Goal: Task Accomplishment & Management: Use online tool/utility

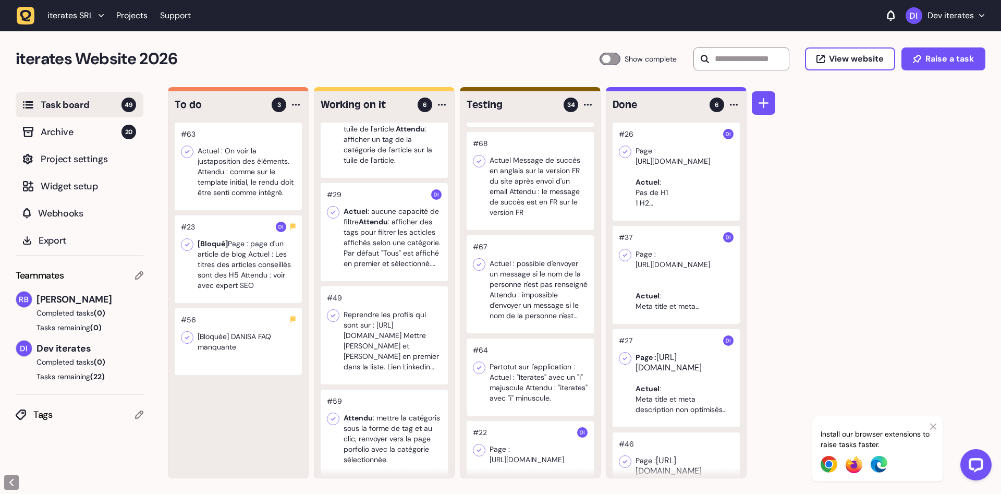
scroll to position [203, 0]
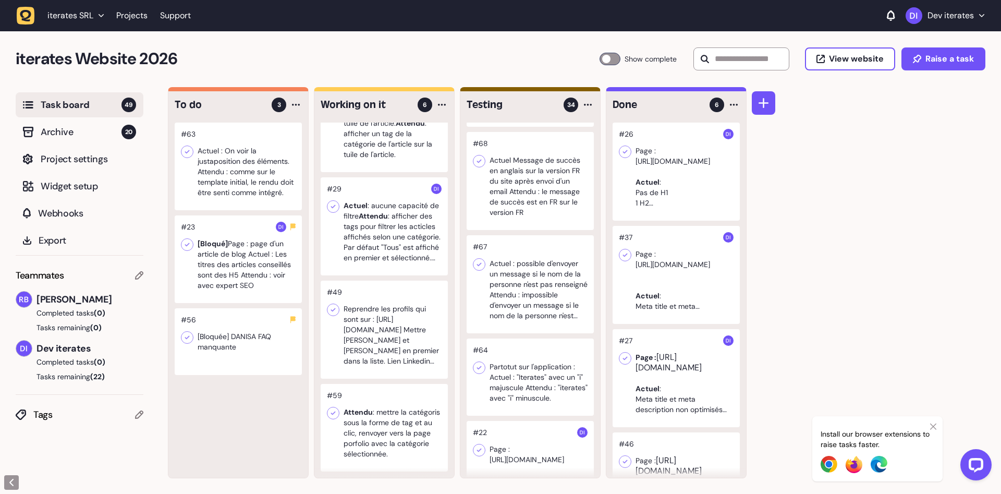
click at [355, 45] on div "iterates Website 2026 Task Board 49 Show complete View website Raise a task" at bounding box center [500, 59] width 1001 height 56
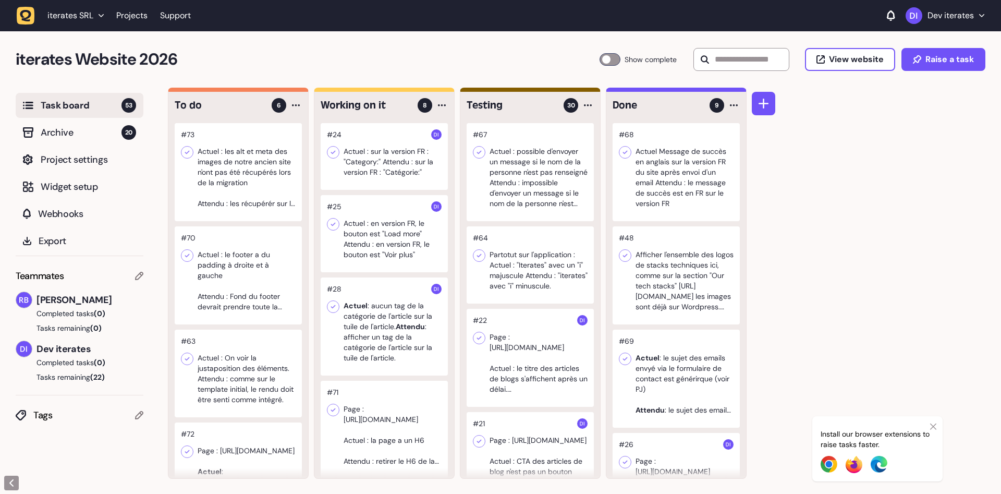
click at [243, 185] on div at bounding box center [238, 172] width 127 height 98
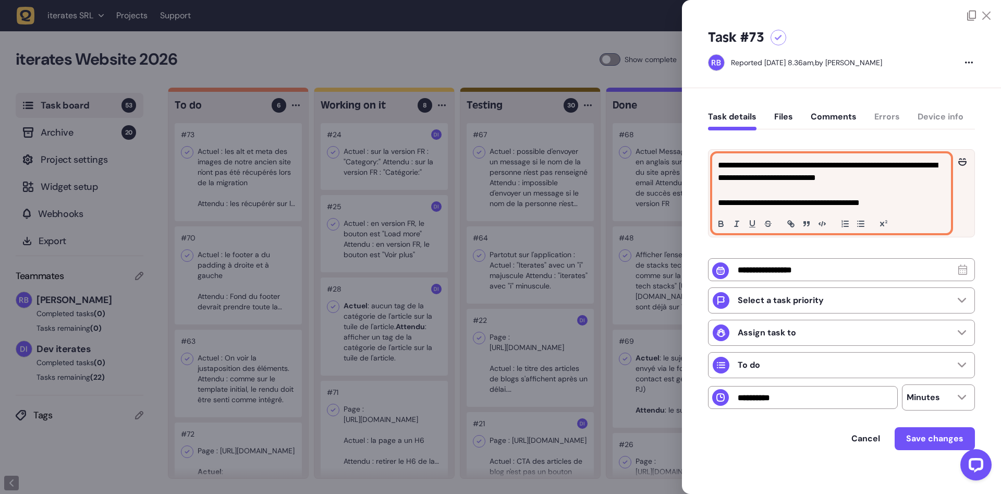
click at [762, 186] on p at bounding box center [831, 190] width 227 height 13
drag, startPoint x: 748, startPoint y: 167, endPoint x: 891, endPoint y: 180, distance: 142.9
click at [891, 180] on p "**********" at bounding box center [831, 171] width 227 height 25
copy p "**********"
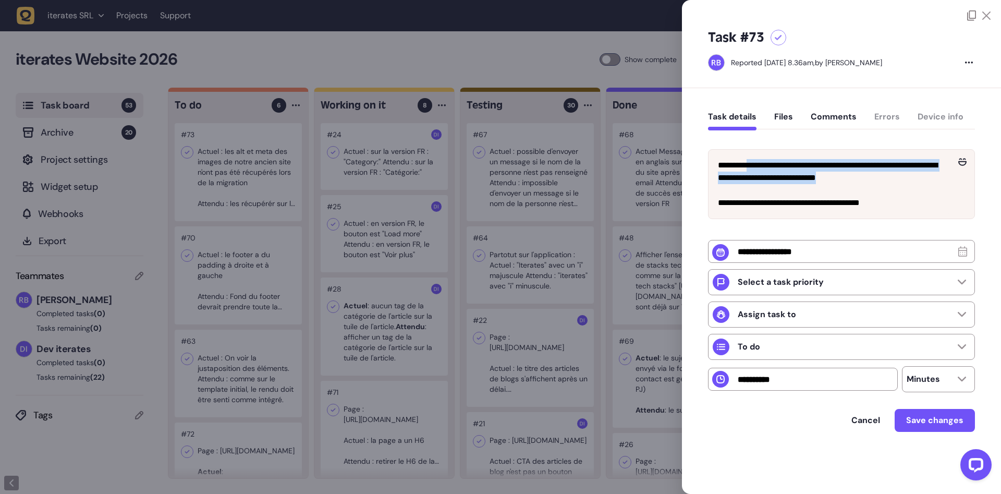
click at [414, 70] on div at bounding box center [500, 247] width 1001 height 494
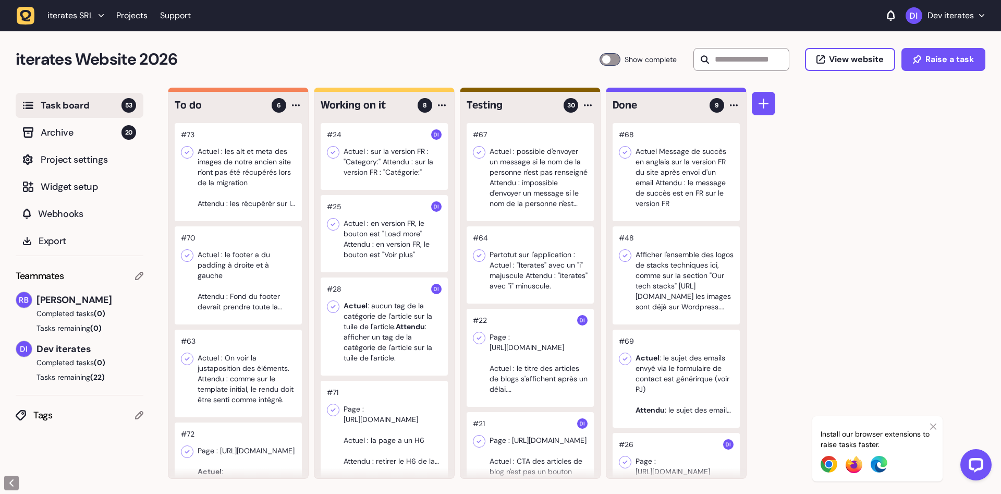
click at [247, 312] on div at bounding box center [238, 275] width 127 height 98
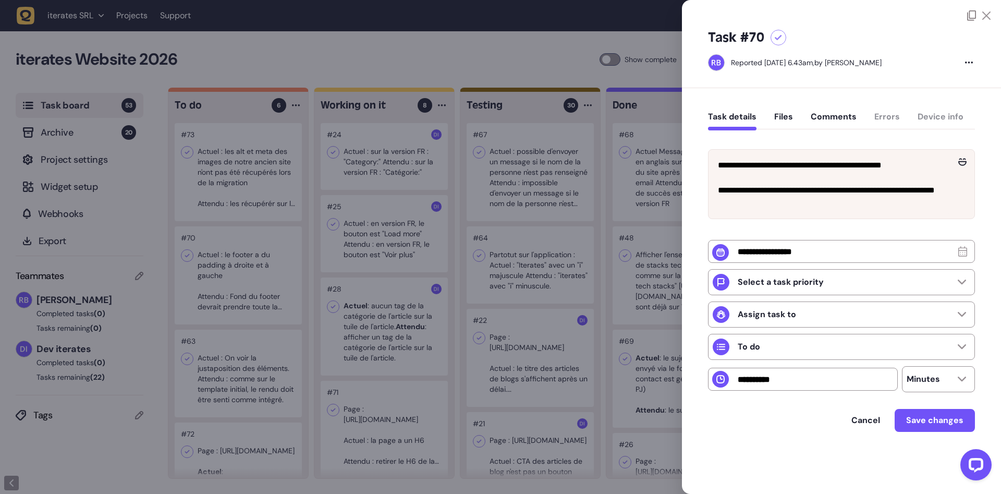
click at [227, 373] on div at bounding box center [500, 247] width 1001 height 494
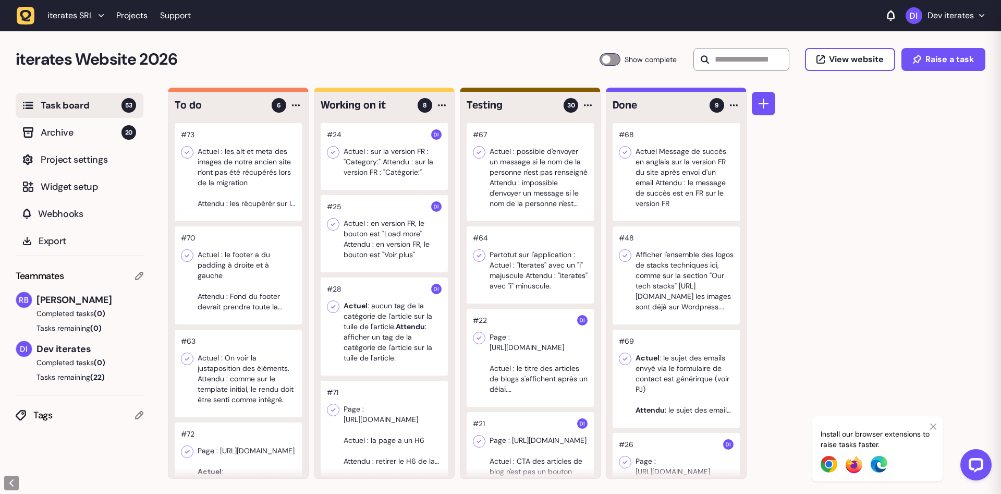
click at [244, 363] on div at bounding box center [238, 373] width 127 height 88
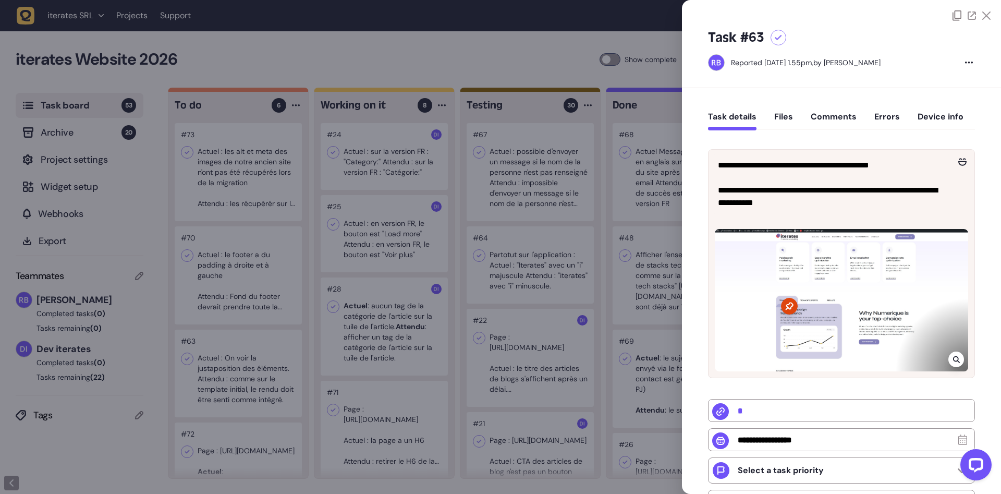
click at [248, 286] on div at bounding box center [500, 247] width 1001 height 494
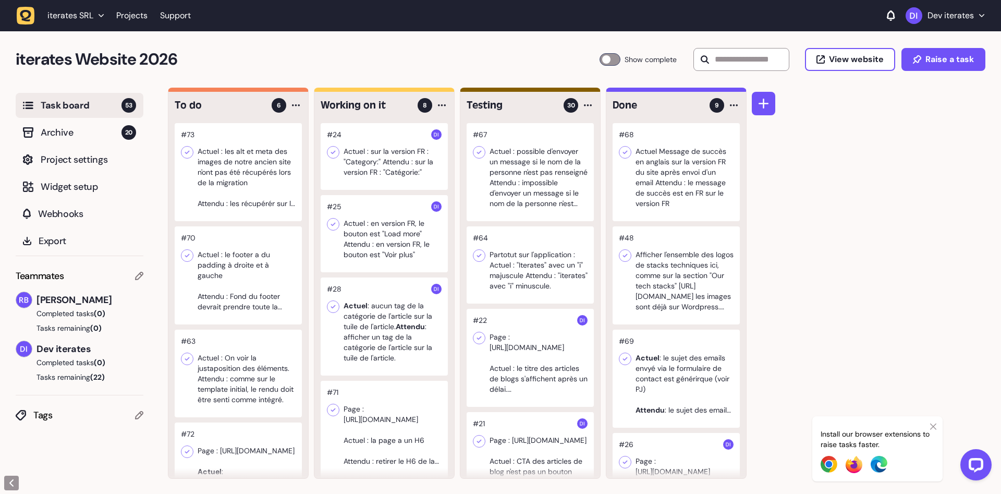
scroll to position [213, 0]
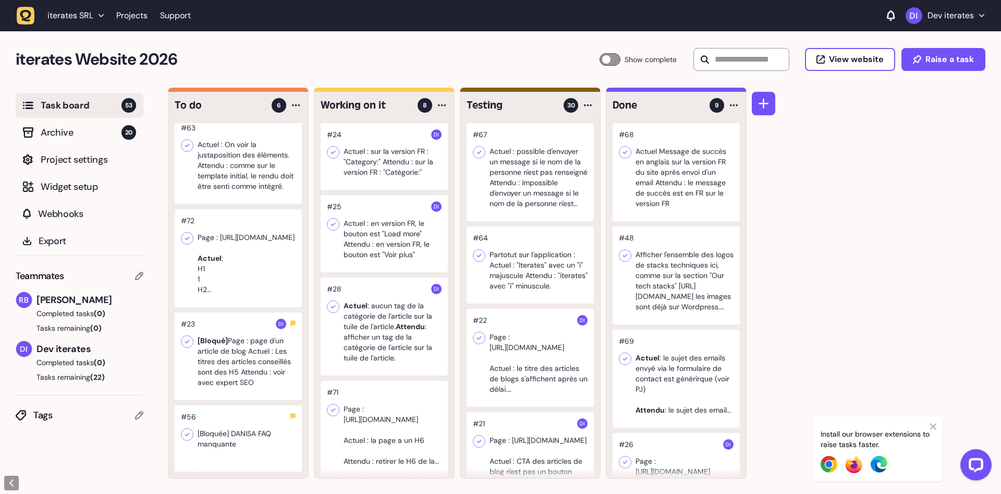
click at [250, 270] on div at bounding box center [238, 258] width 127 height 98
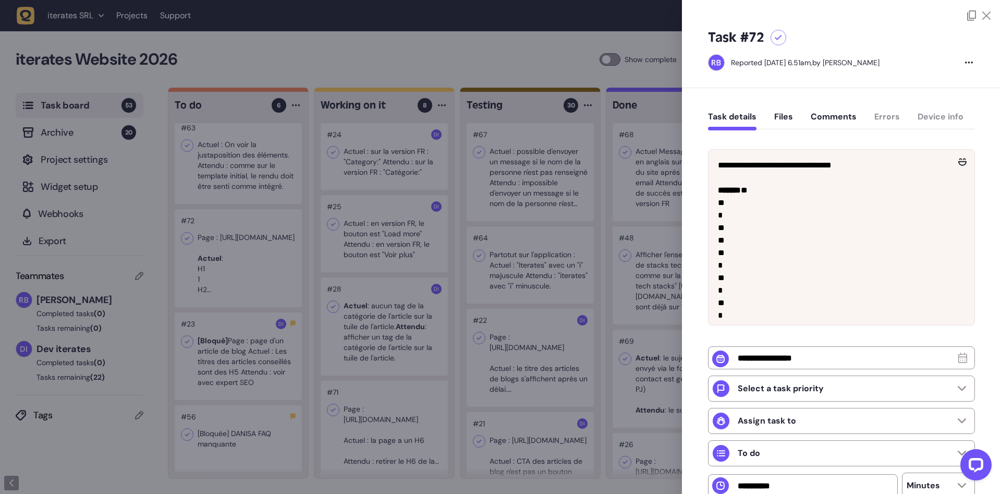
click at [290, 312] on div at bounding box center [500, 247] width 1001 height 494
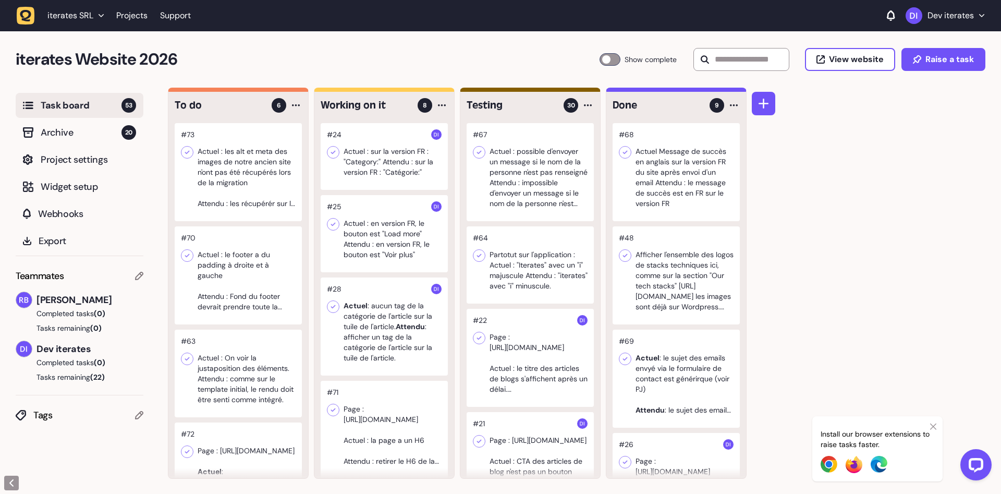
click at [934, 426] on icon at bounding box center [933, 426] width 6 height 8
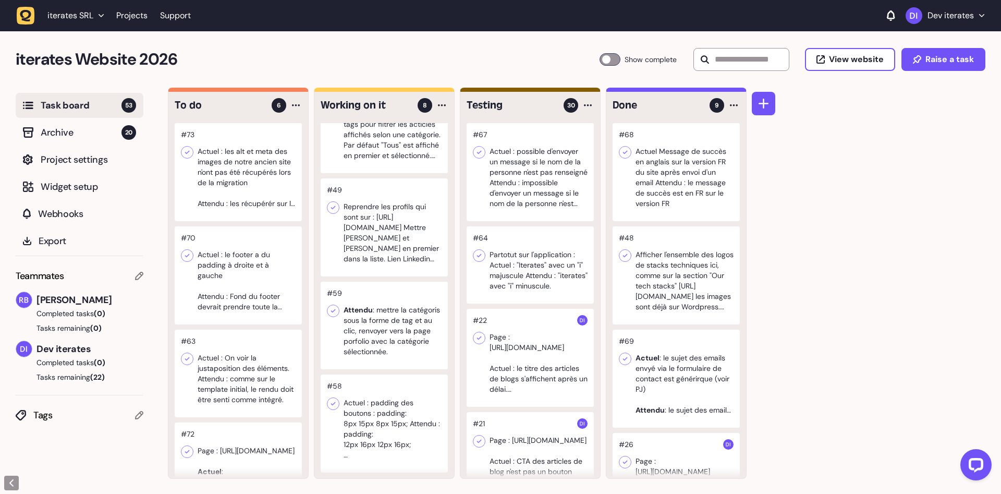
scroll to position [409, 0]
click at [376, 433] on div at bounding box center [384, 423] width 127 height 98
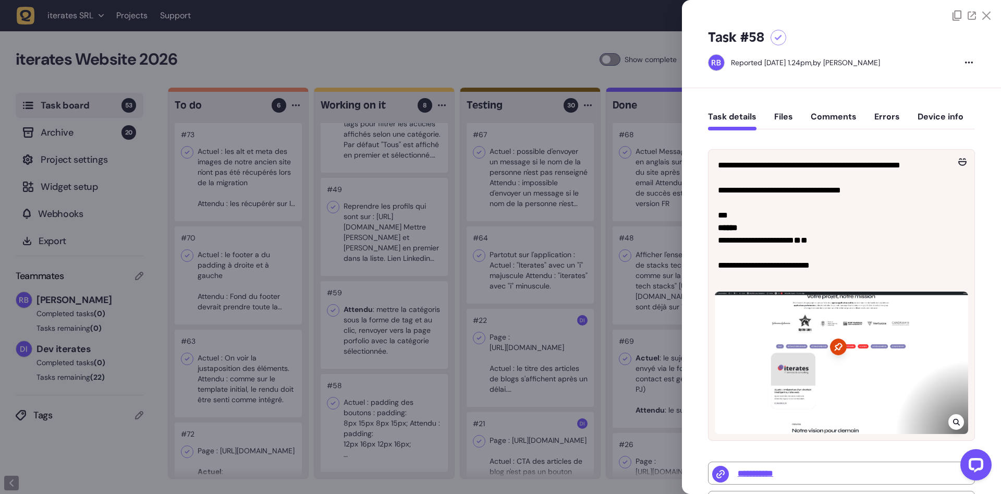
click at [398, 278] on div at bounding box center [500, 247] width 1001 height 494
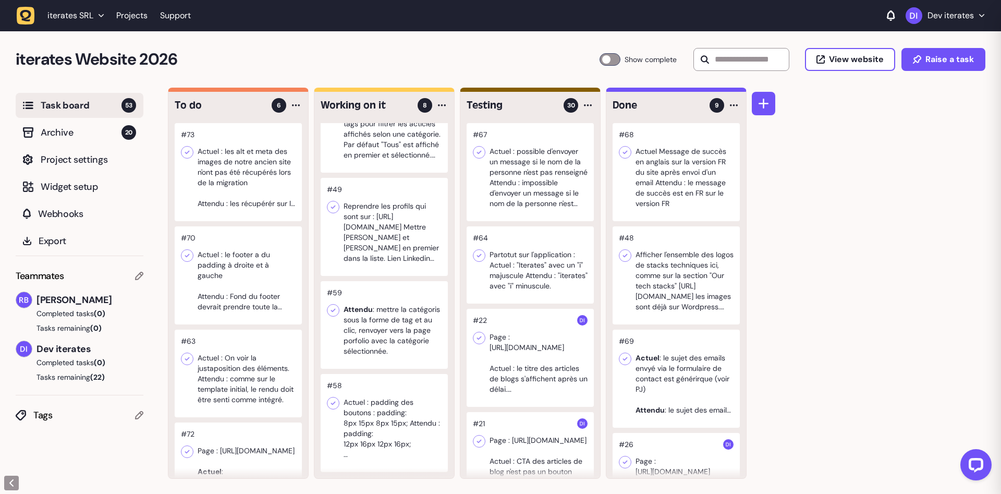
scroll to position [1, 0]
click at [395, 434] on div at bounding box center [384, 422] width 127 height 98
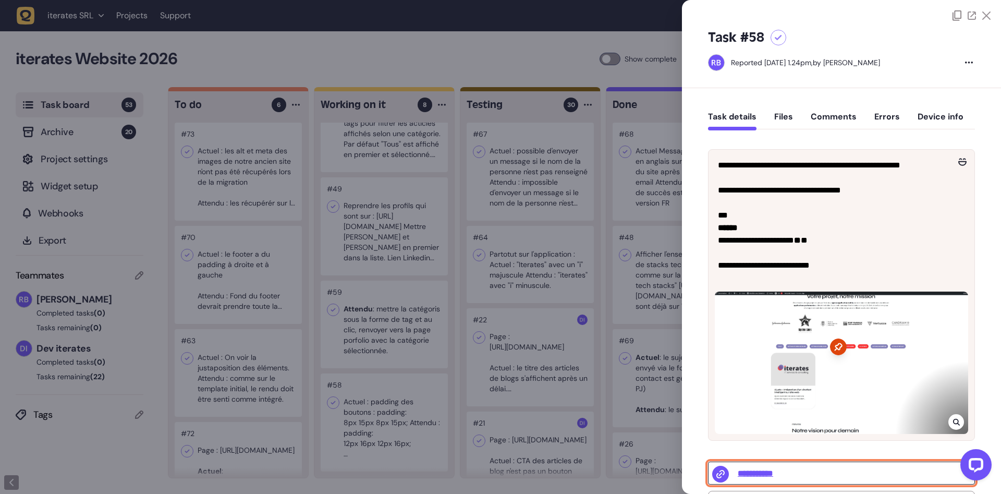
click at [759, 474] on input "**********" at bounding box center [841, 472] width 267 height 23
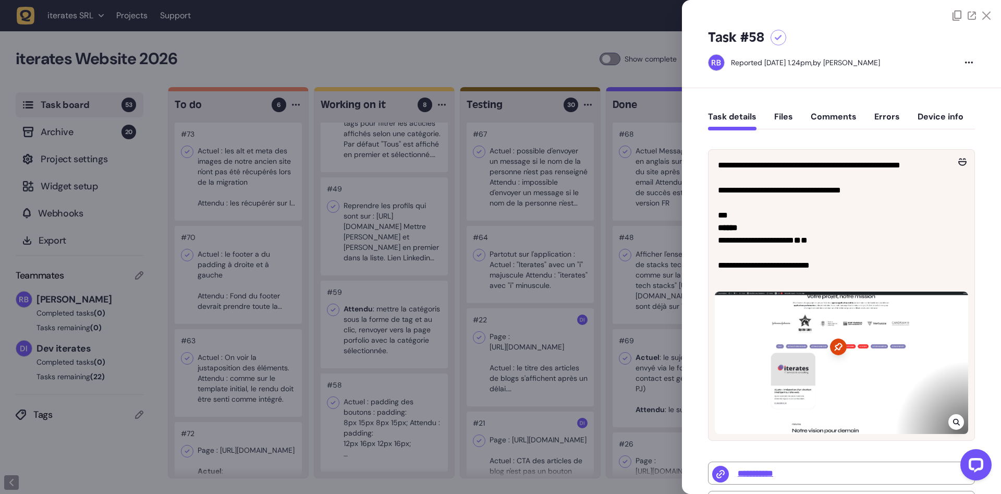
click at [646, 295] on div at bounding box center [500, 247] width 1001 height 494
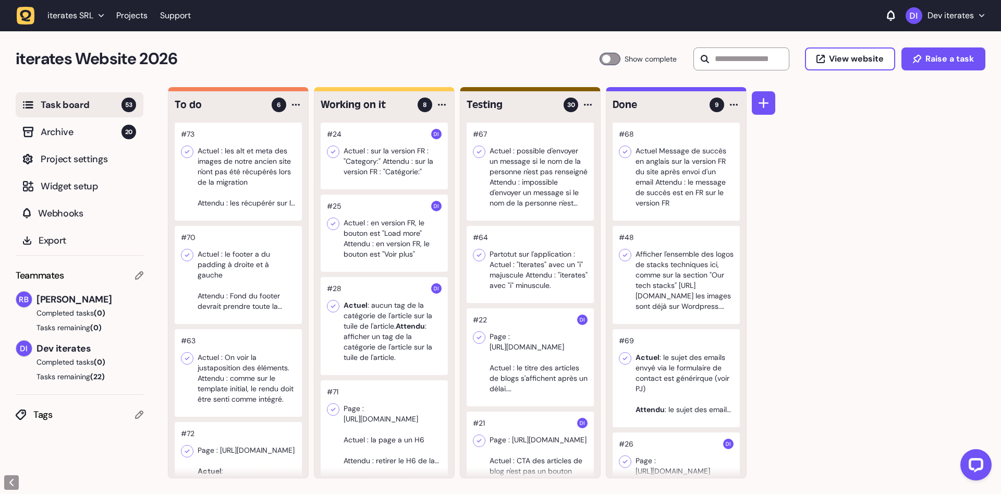
scroll to position [197, 0]
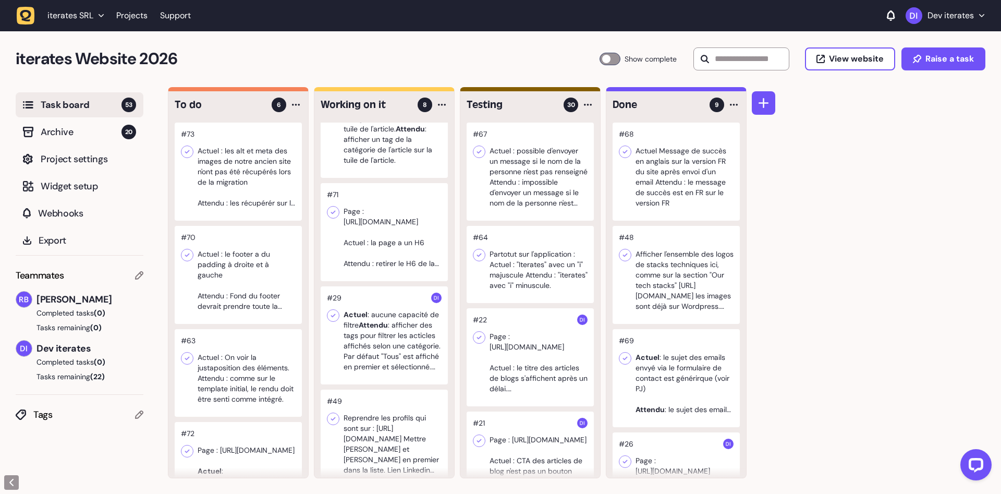
click at [395, 232] on div at bounding box center [384, 232] width 127 height 98
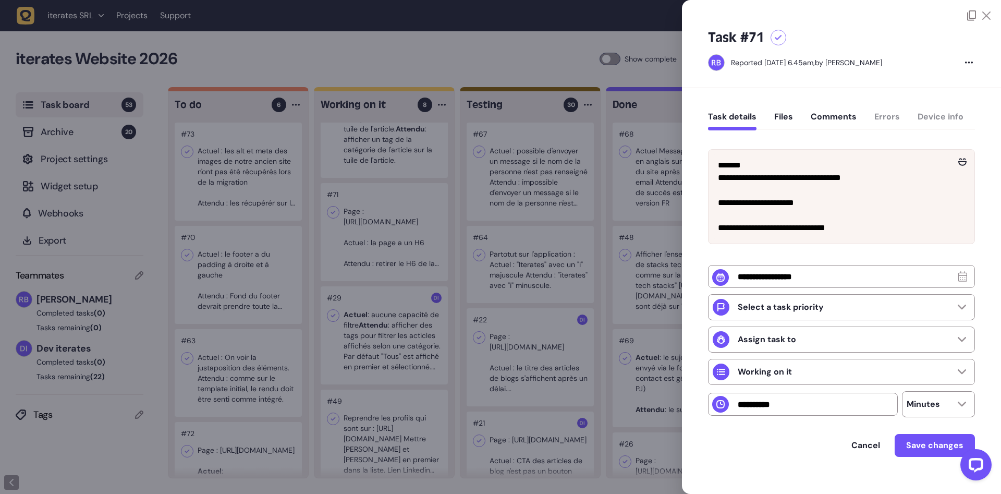
click at [439, 244] on div at bounding box center [500, 247] width 1001 height 494
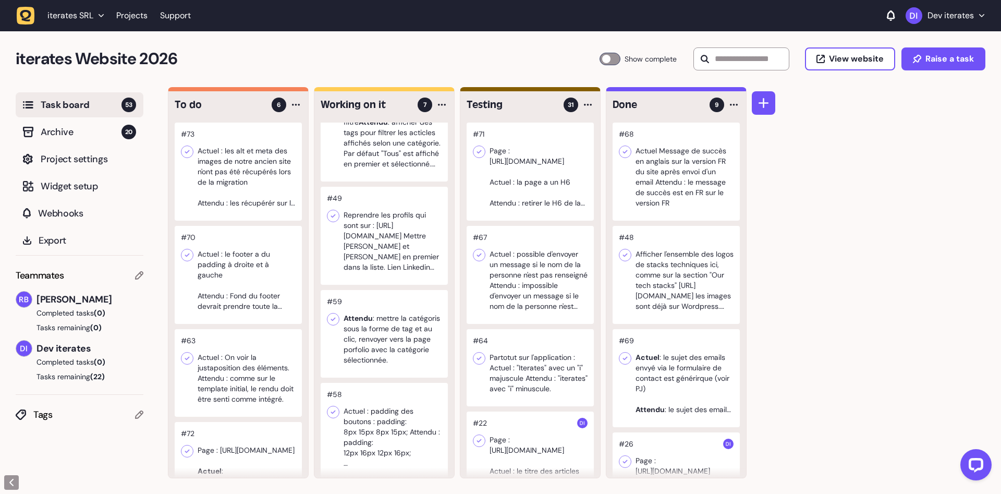
scroll to position [306, 0]
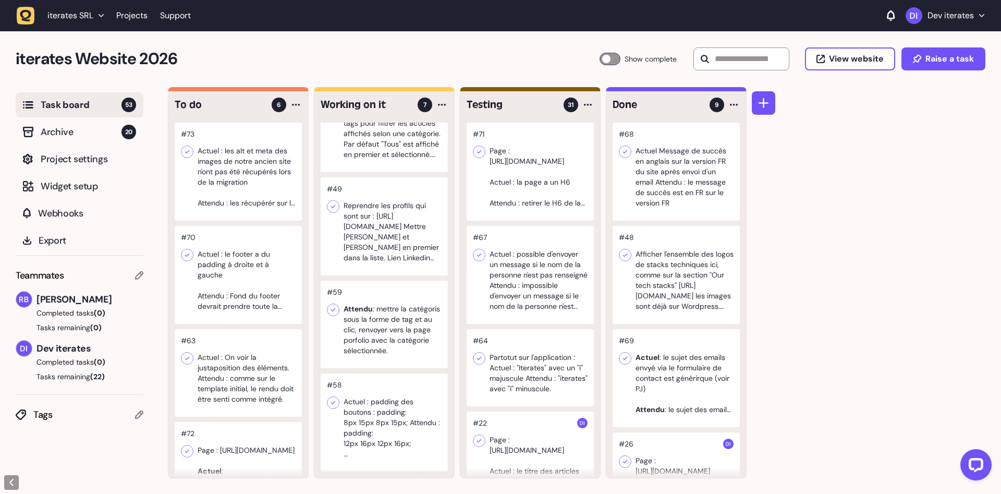
click at [404, 449] on div at bounding box center [384, 422] width 127 height 98
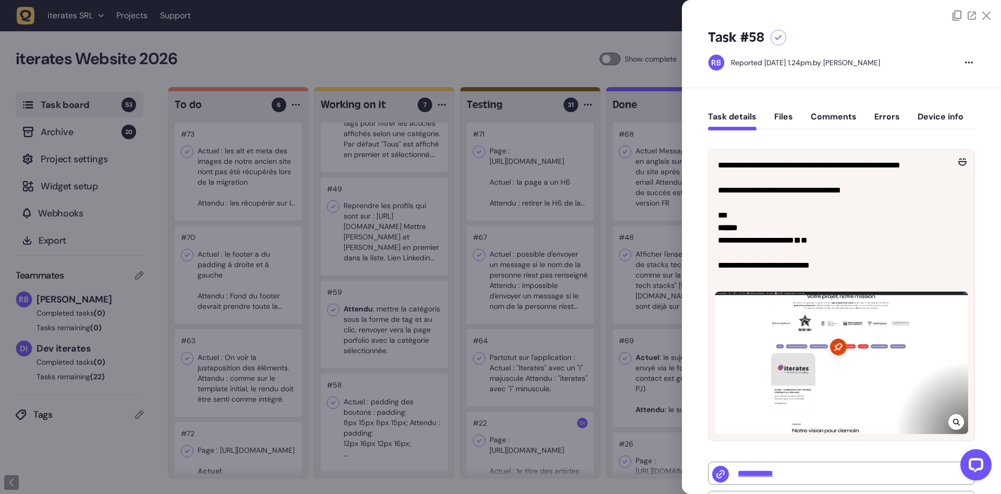
click at [414, 442] on div at bounding box center [500, 247] width 1001 height 494
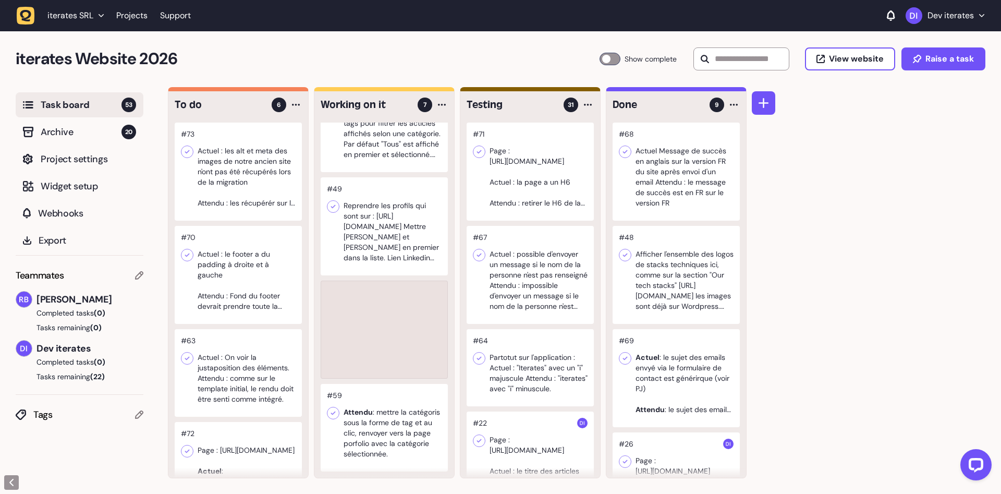
scroll to position [203, 0]
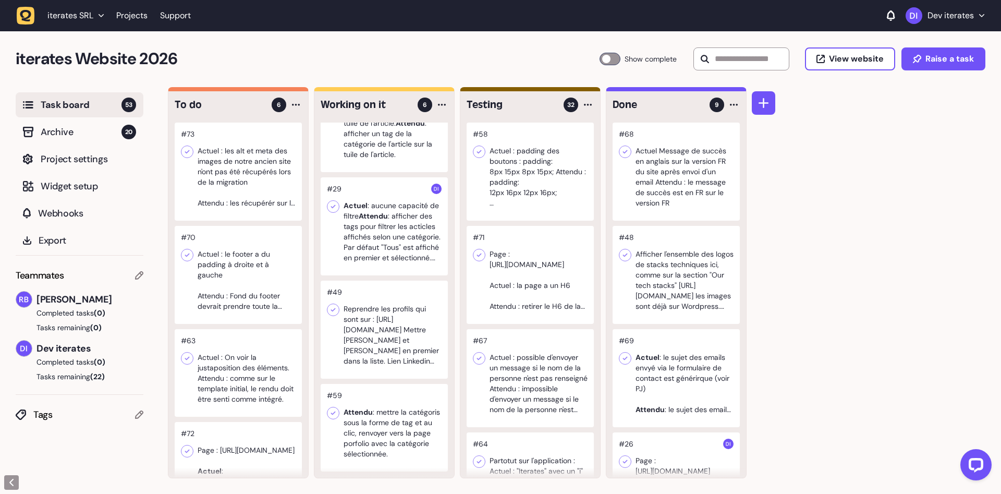
click at [399, 435] on div at bounding box center [384, 428] width 127 height 88
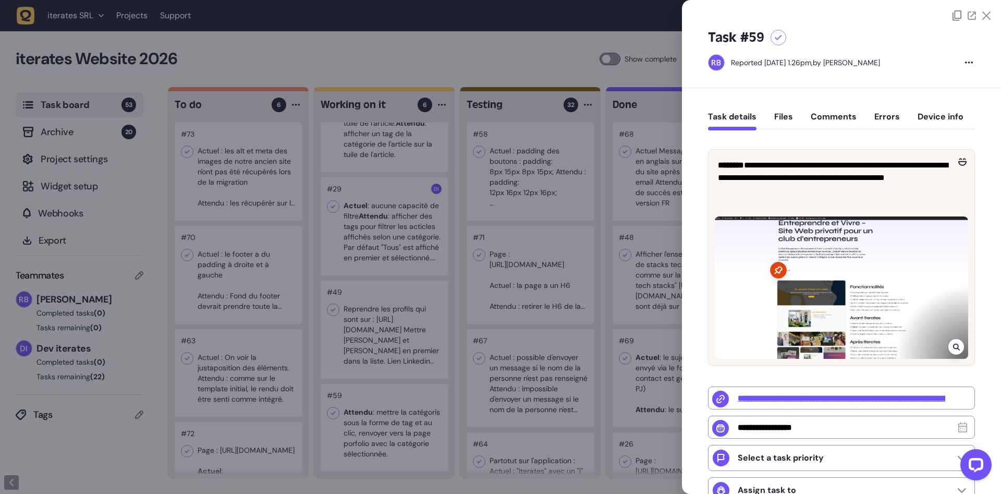
click at [365, 361] on div at bounding box center [500, 247] width 1001 height 494
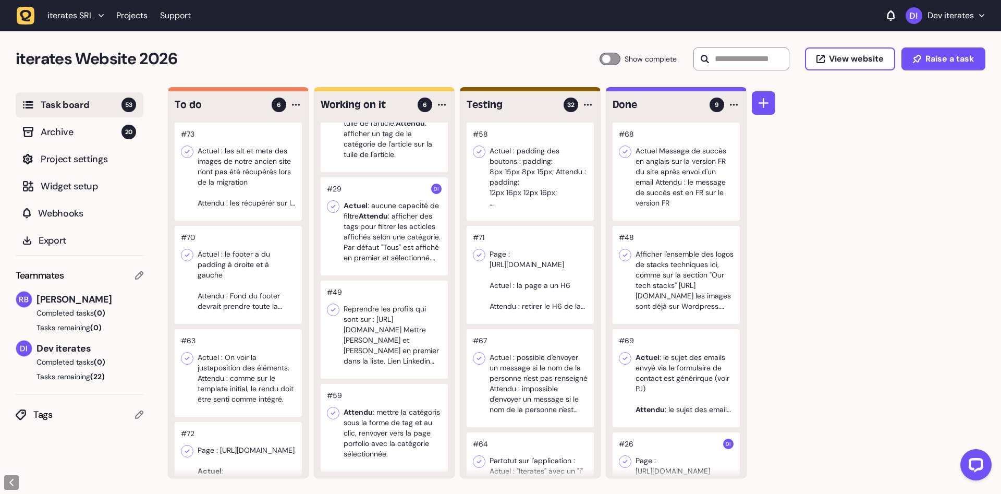
click at [389, 440] on div at bounding box center [384, 428] width 127 height 88
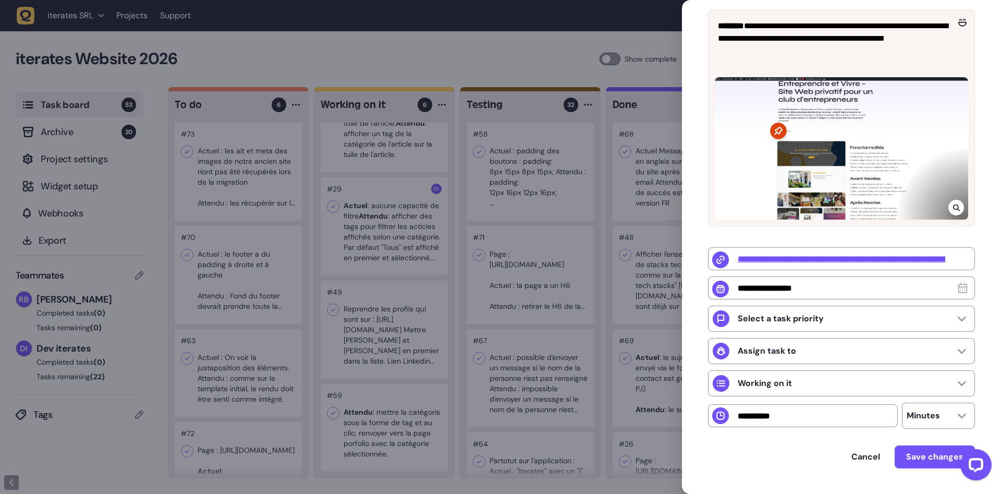
scroll to position [170, 0]
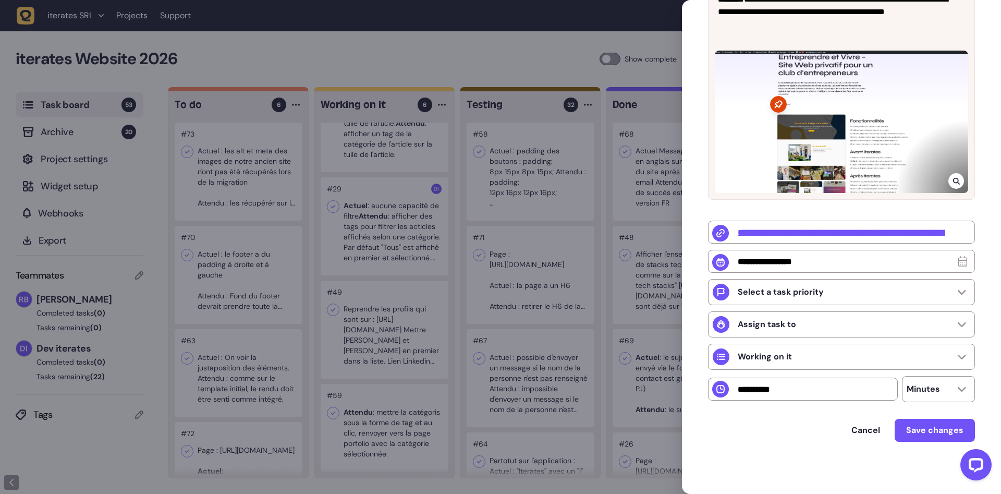
click at [424, 362] on div at bounding box center [500, 247] width 1001 height 494
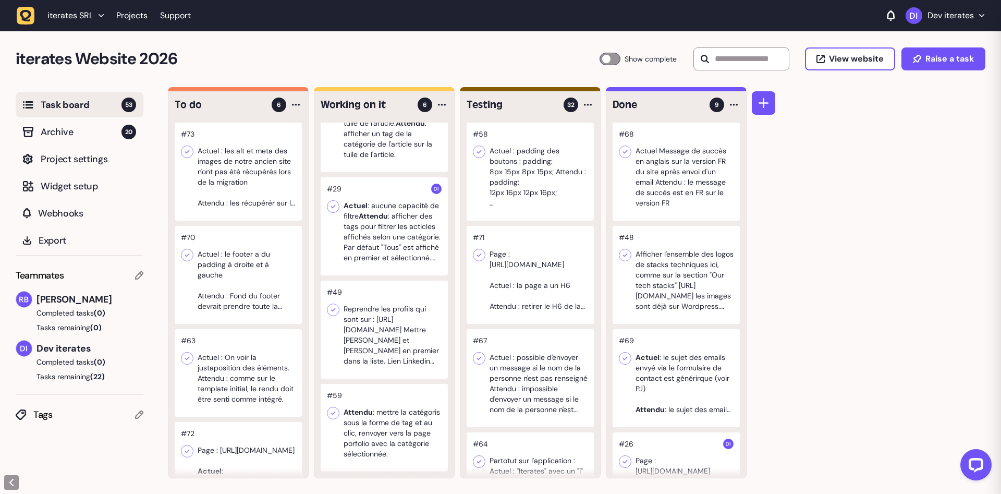
click at [392, 350] on div at bounding box center [384, 329] width 127 height 98
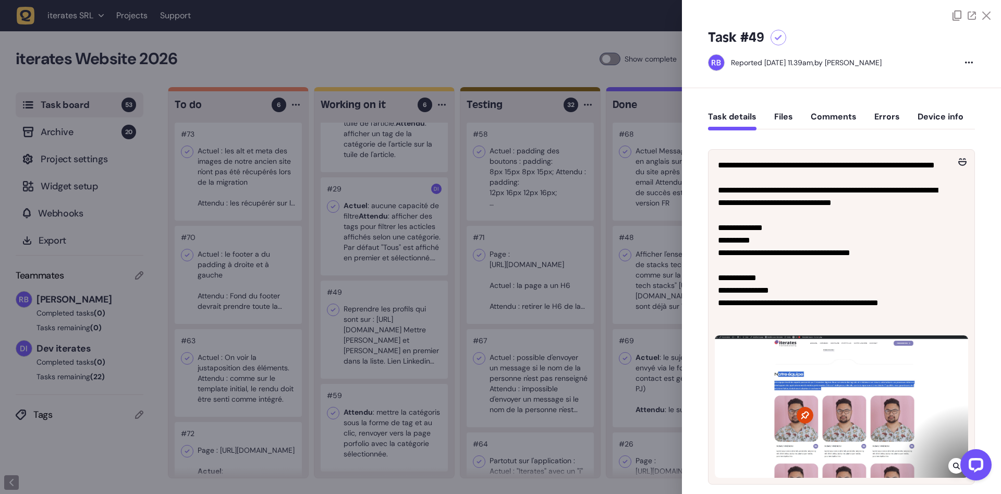
click at [392, 350] on div at bounding box center [500, 247] width 1001 height 494
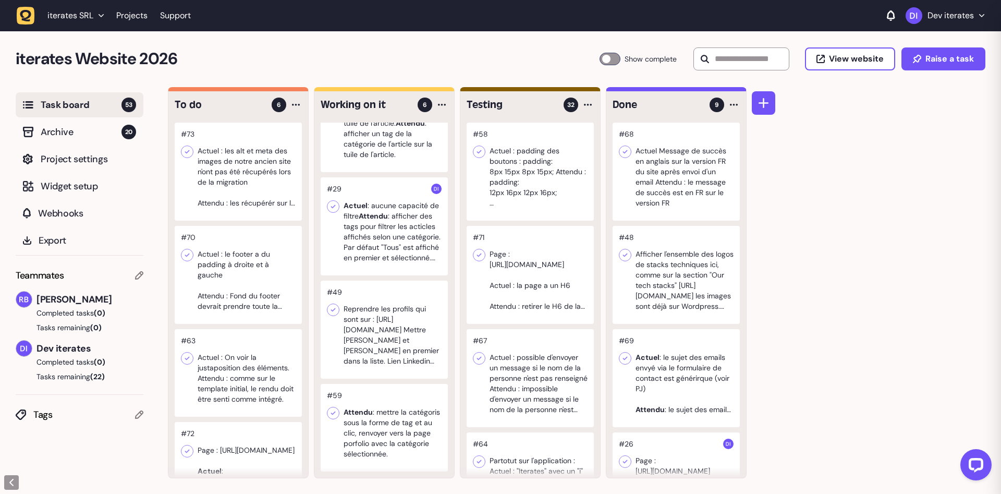
click at [362, 232] on div at bounding box center [384, 226] width 127 height 98
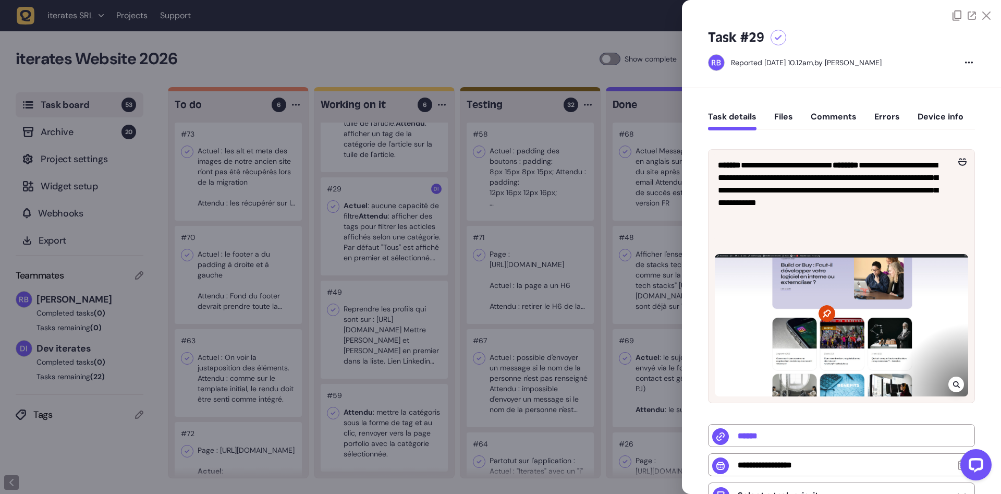
click at [362, 232] on div at bounding box center [500, 247] width 1001 height 494
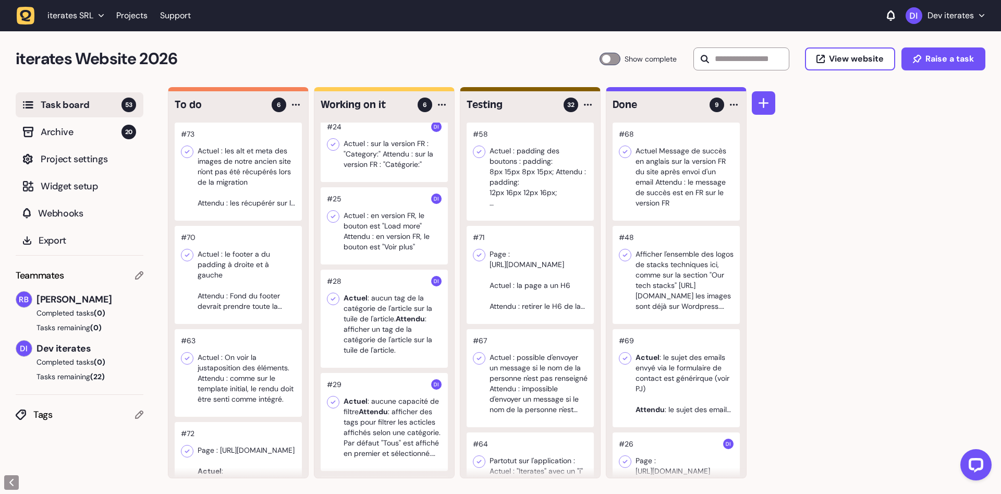
scroll to position [6, 0]
click at [372, 335] on div at bounding box center [384, 320] width 127 height 98
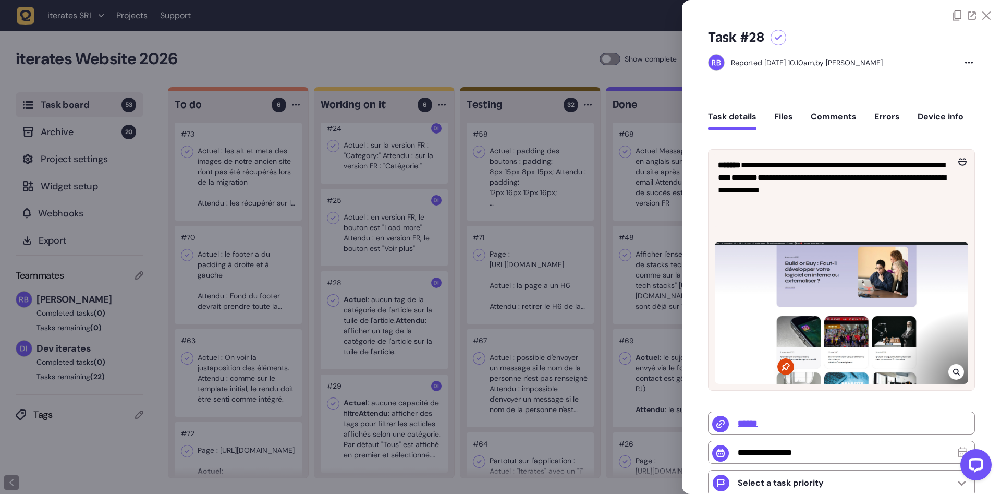
click at [376, 279] on div at bounding box center [500, 247] width 1001 height 494
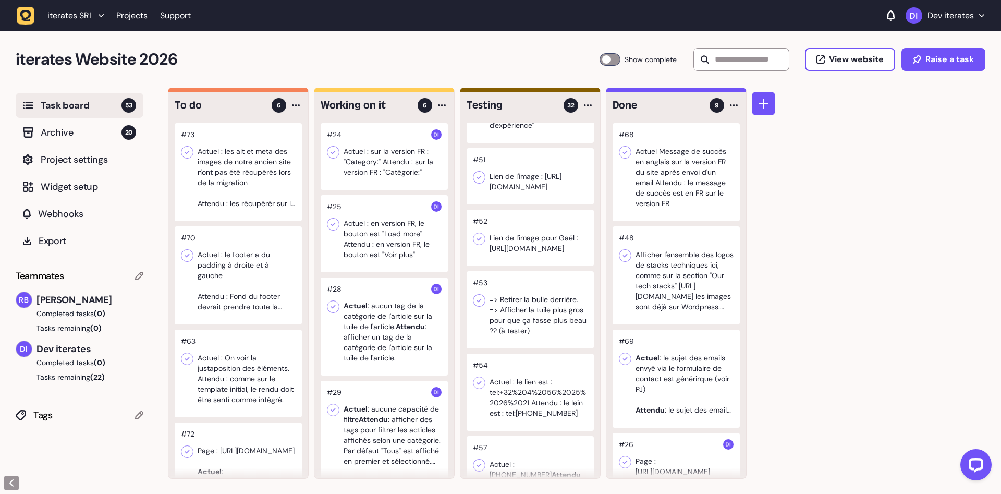
click at [255, 202] on div at bounding box center [238, 172] width 127 height 98
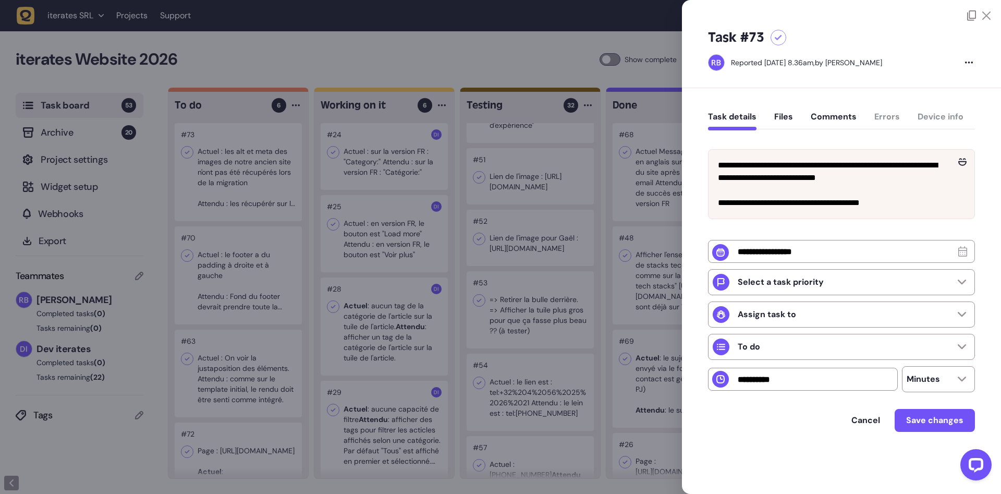
click at [260, 202] on div at bounding box center [500, 247] width 1001 height 494
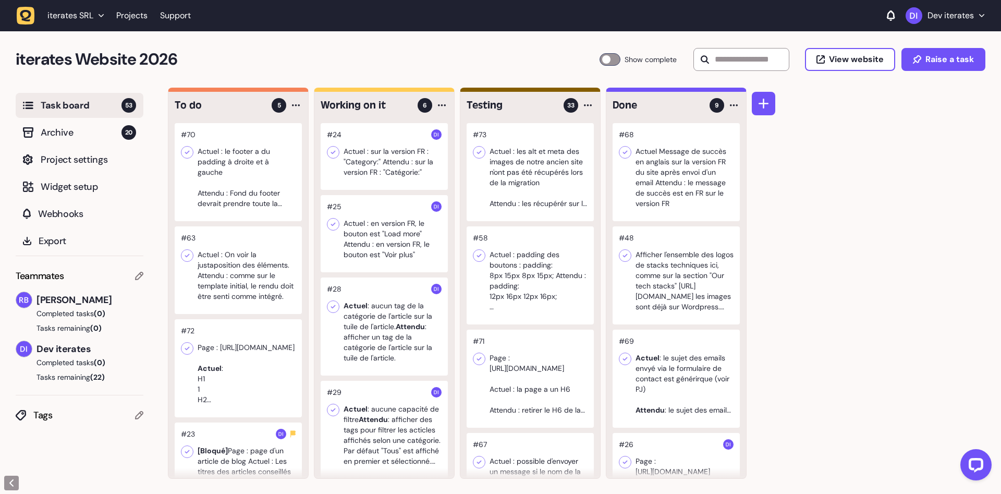
click at [258, 184] on div at bounding box center [238, 172] width 127 height 98
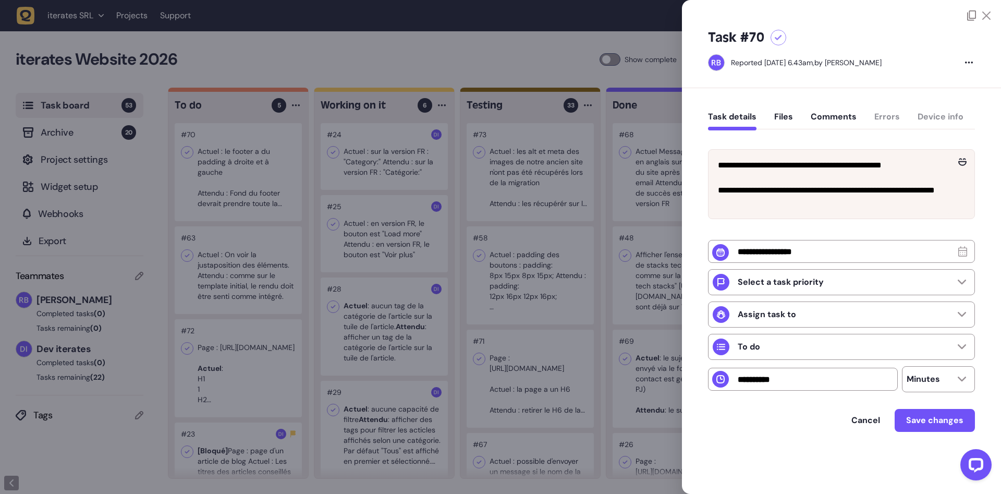
click at [567, 235] on div at bounding box center [500, 247] width 1001 height 494
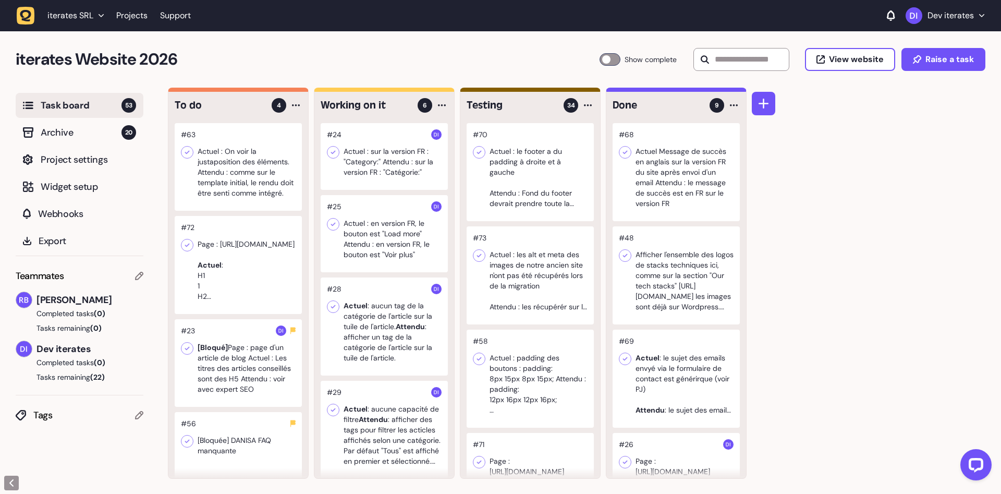
click at [242, 189] on div at bounding box center [238, 167] width 127 height 88
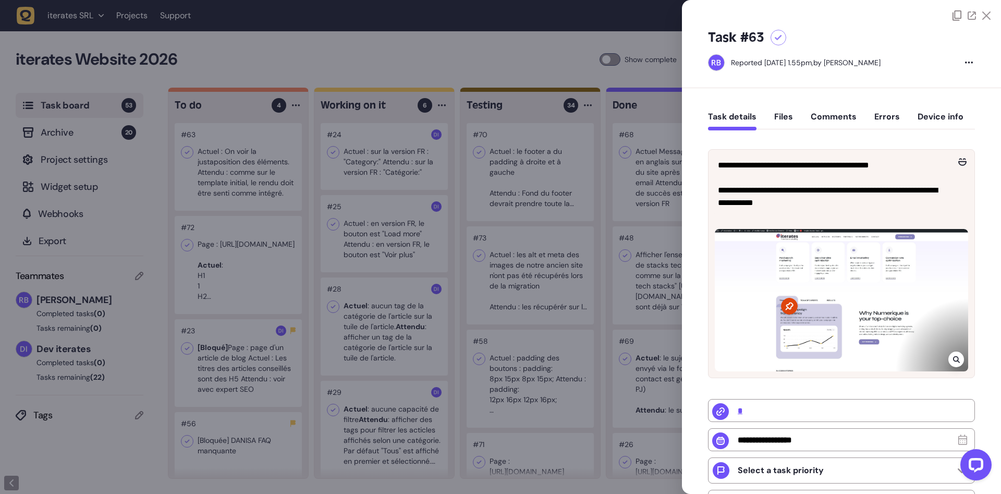
click at [242, 189] on div at bounding box center [500, 247] width 1001 height 494
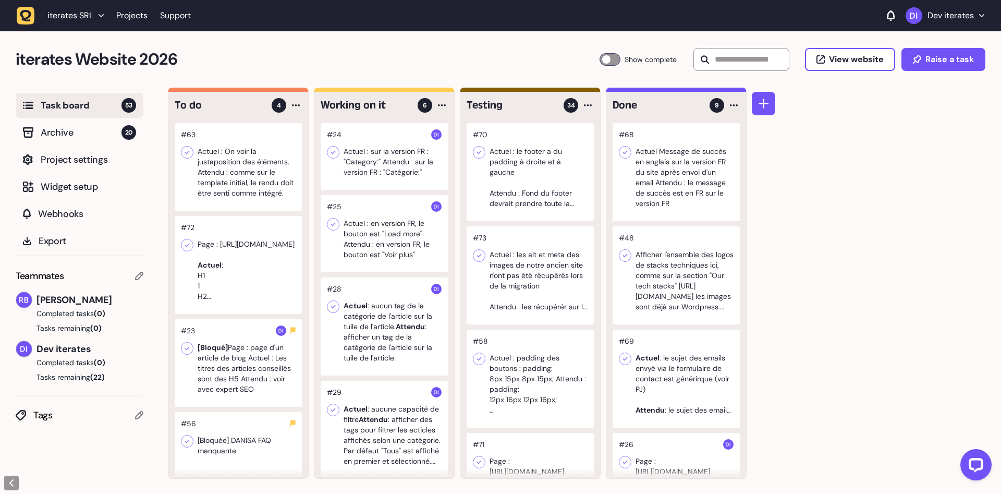
click at [240, 179] on div at bounding box center [238, 167] width 127 height 88
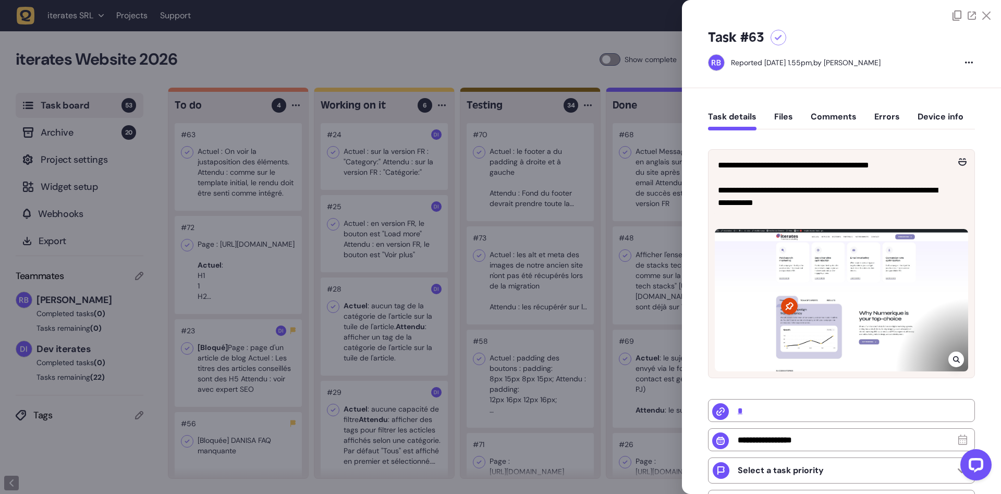
click at [240, 179] on div at bounding box center [500, 247] width 1001 height 494
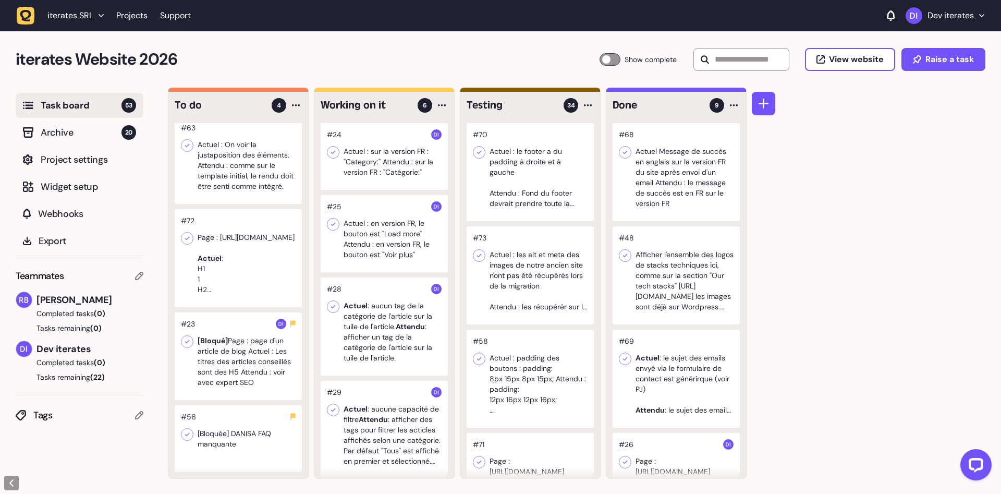
click at [280, 62] on h2 "iterates Website 2026" at bounding box center [308, 59] width 584 height 25
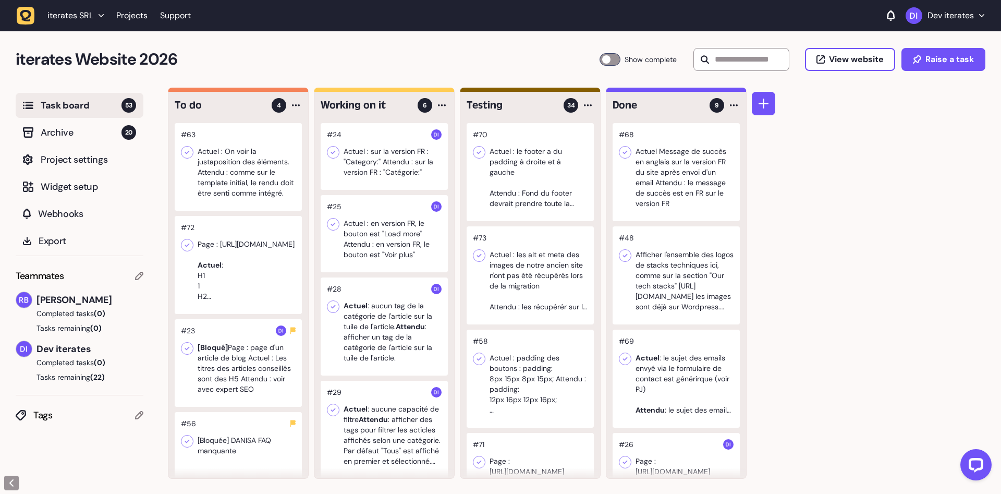
click at [0, 373] on div "Task board 53 Archive 20 Project settings Widget setup Webhooks Export Teammate…" at bounding box center [79, 291] width 159 height 406
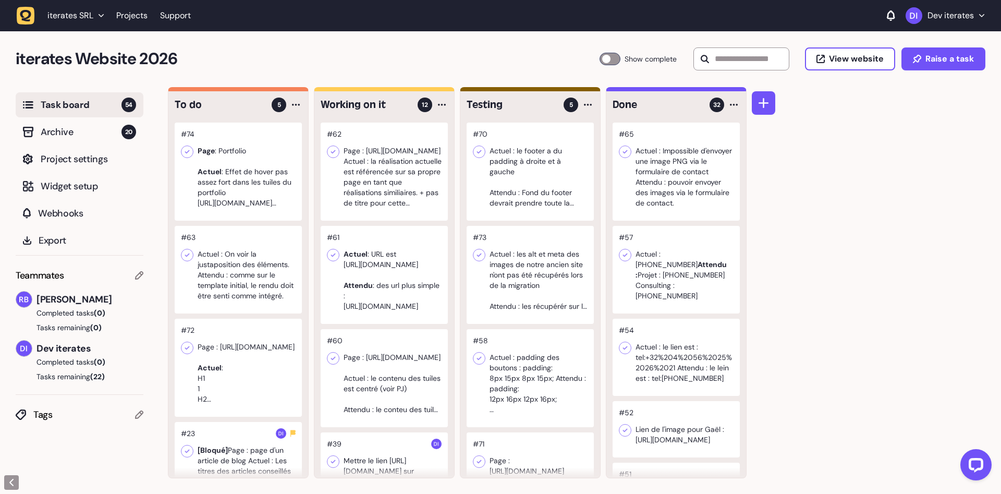
scroll to position [197, 0]
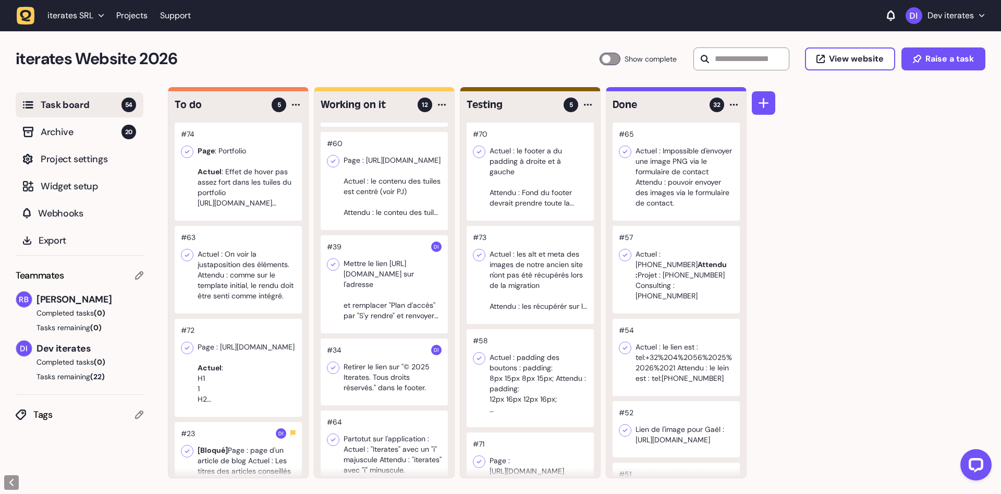
click at [376, 314] on div at bounding box center [384, 284] width 127 height 98
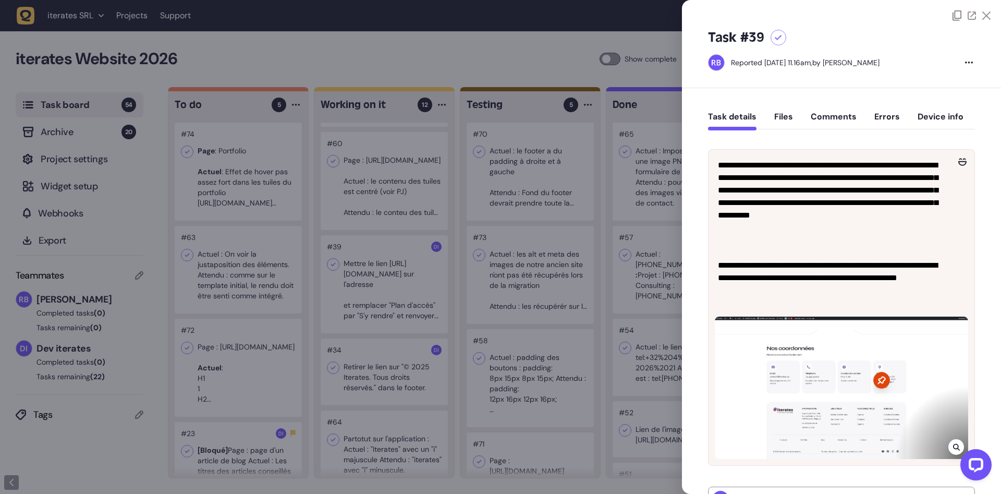
scroll to position [263, 0]
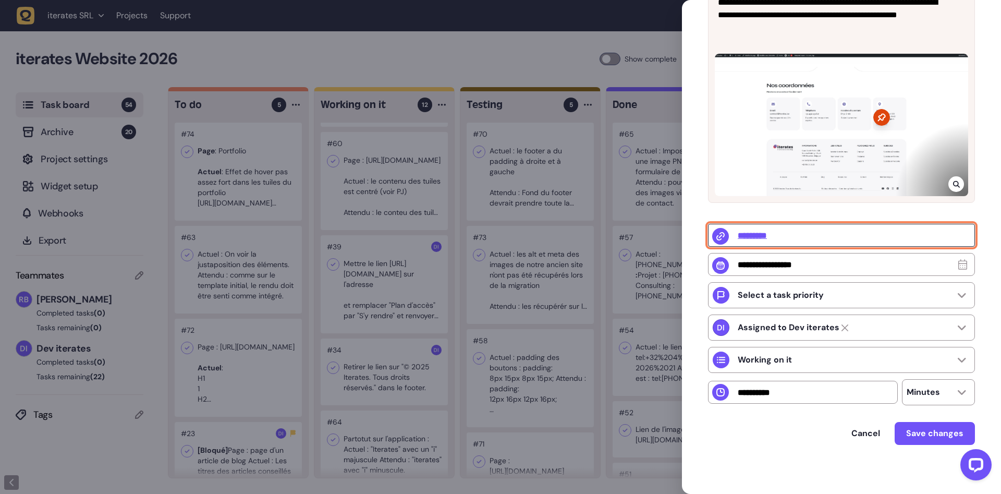
click at [754, 241] on input "*********" at bounding box center [841, 235] width 267 height 23
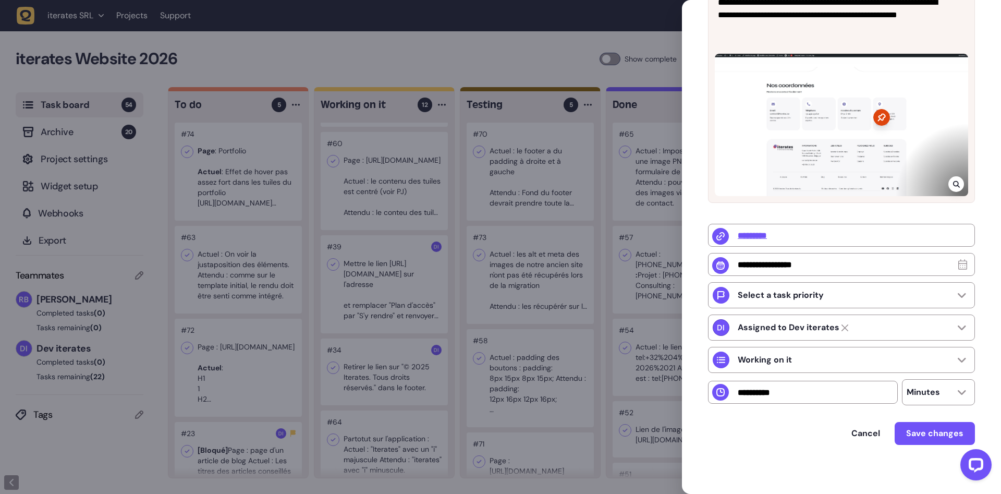
click at [464, 208] on div at bounding box center [500, 247] width 1001 height 494
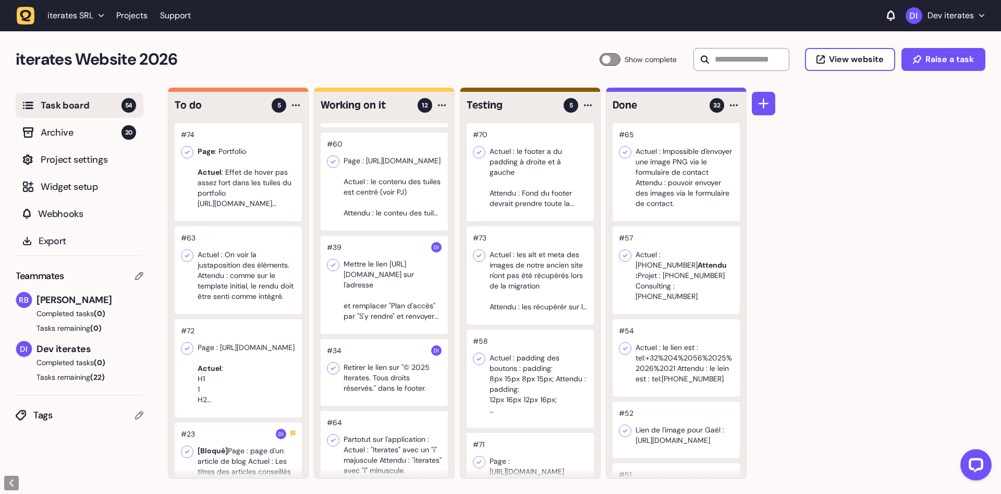
click at [273, 187] on div at bounding box center [238, 172] width 127 height 98
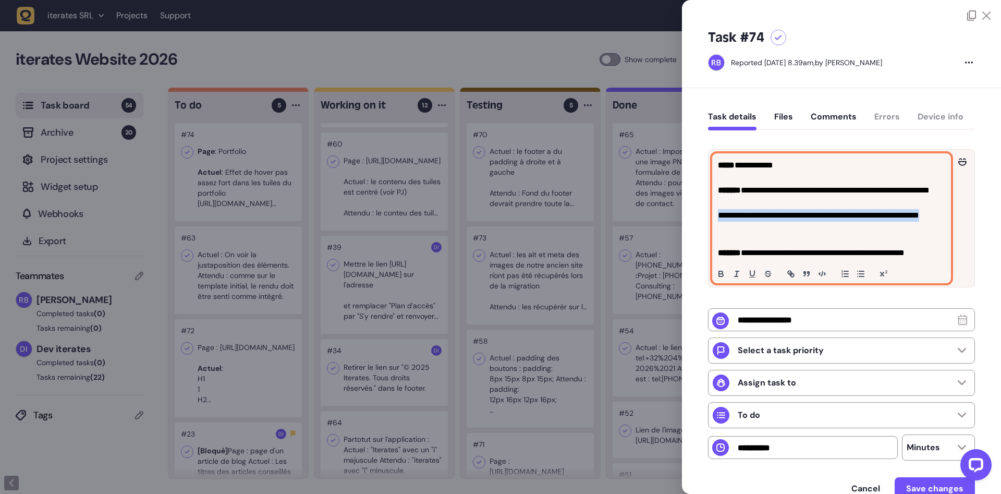
drag, startPoint x: 768, startPoint y: 228, endPoint x: 718, endPoint y: 214, distance: 51.8
click at [718, 214] on p "**********" at bounding box center [831, 221] width 227 height 25
copy p "**********"
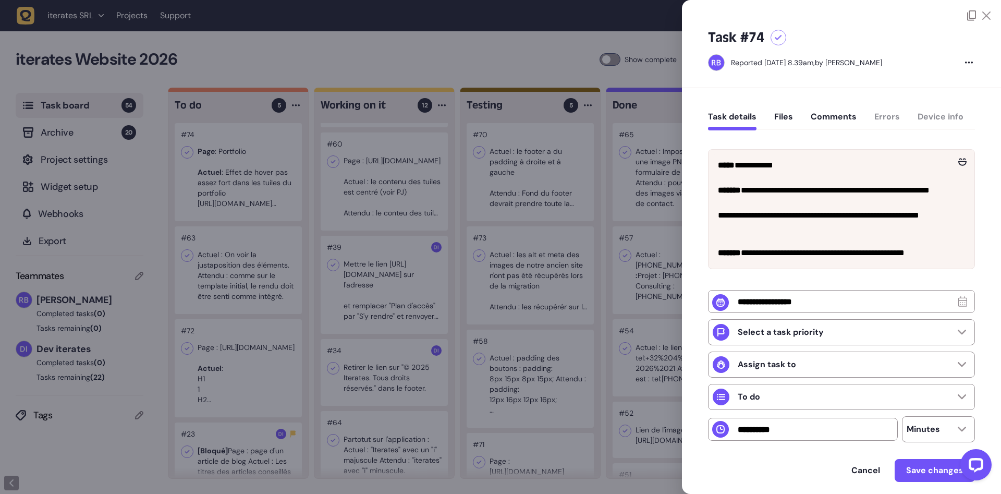
click at [421, 198] on div at bounding box center [500, 247] width 1001 height 494
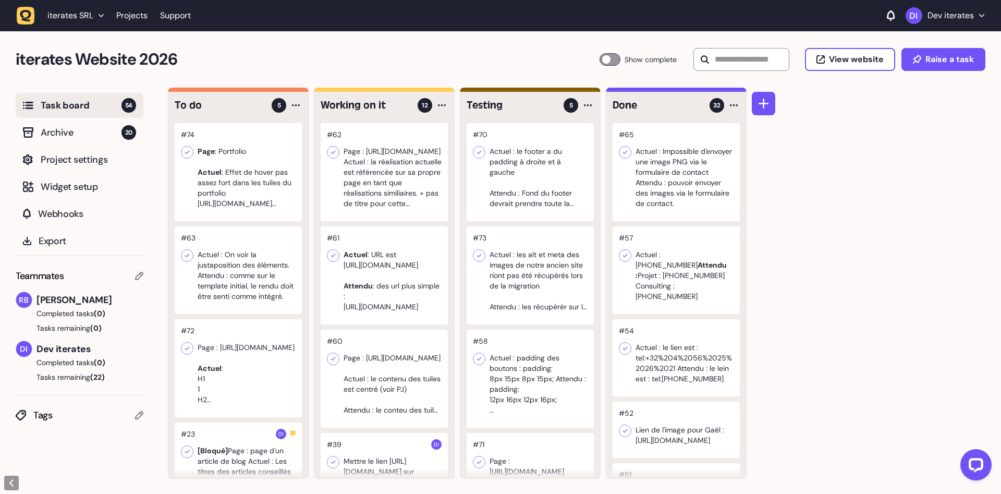
click at [390, 201] on div at bounding box center [384, 172] width 127 height 98
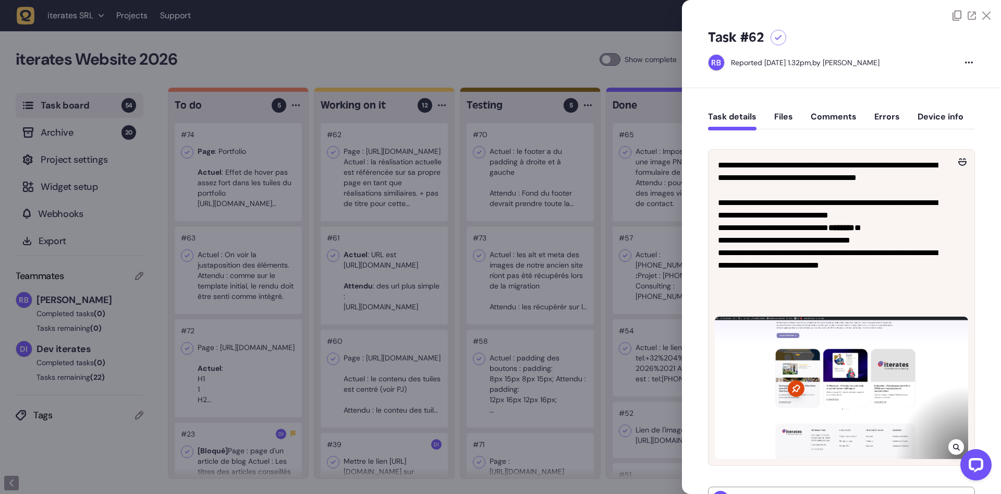
click at [898, 396] on div at bounding box center [840, 387] width 253 height 142
click at [855, 378] on div at bounding box center [840, 387] width 253 height 142
click at [413, 235] on div at bounding box center [500, 247] width 1001 height 494
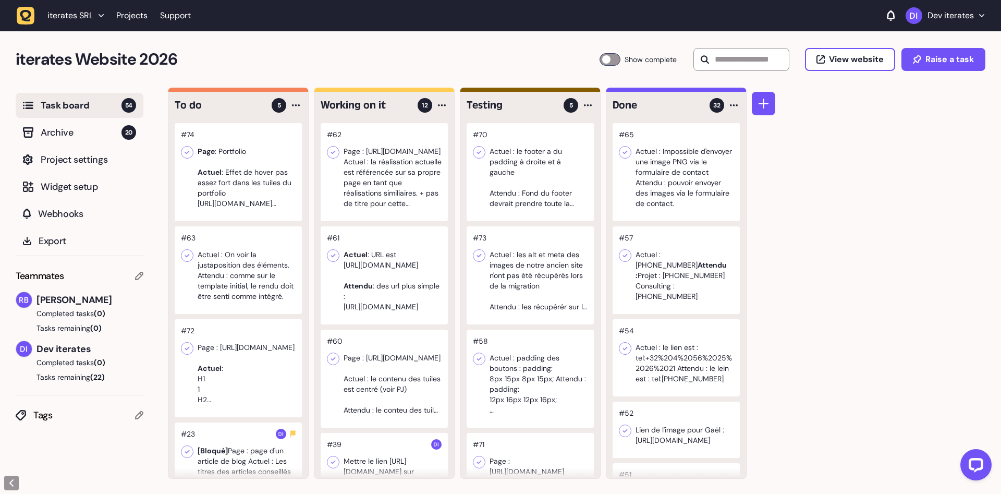
click at [408, 273] on div at bounding box center [384, 275] width 127 height 98
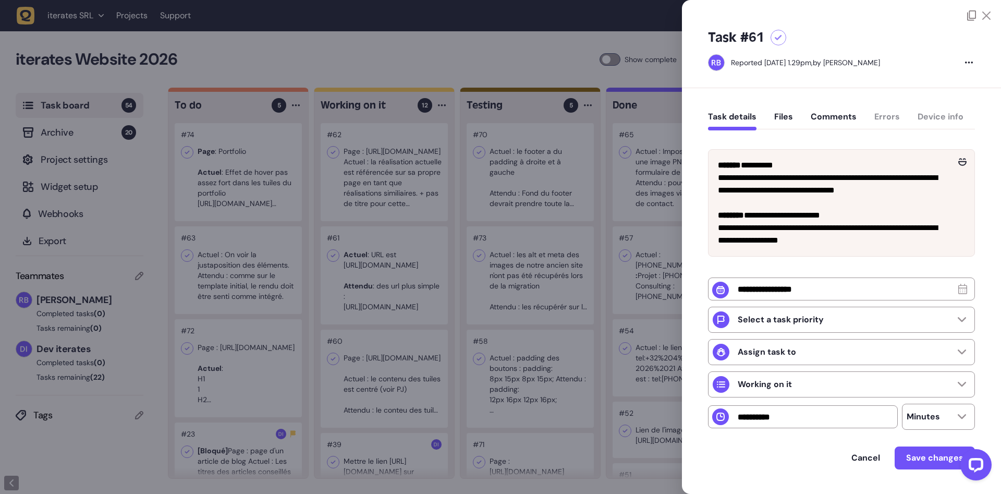
click at [436, 270] on div at bounding box center [500, 247] width 1001 height 494
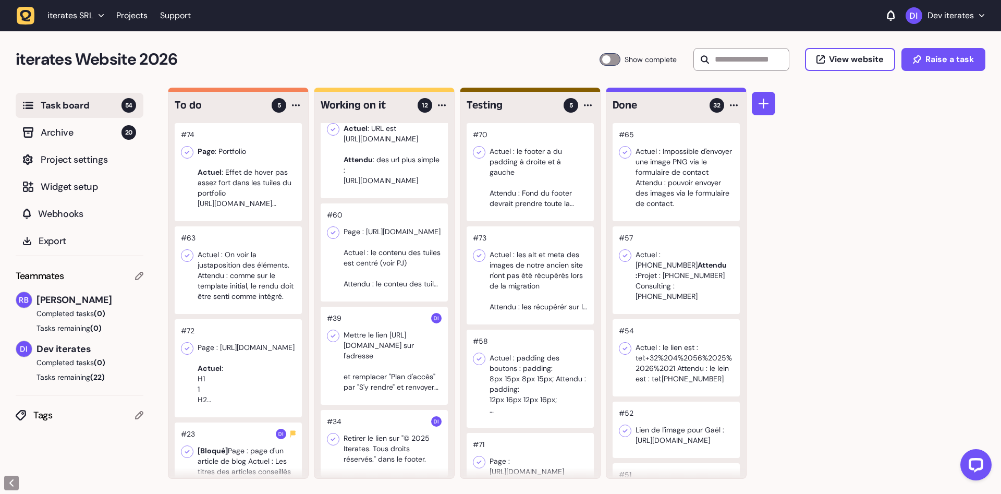
scroll to position [131, 0]
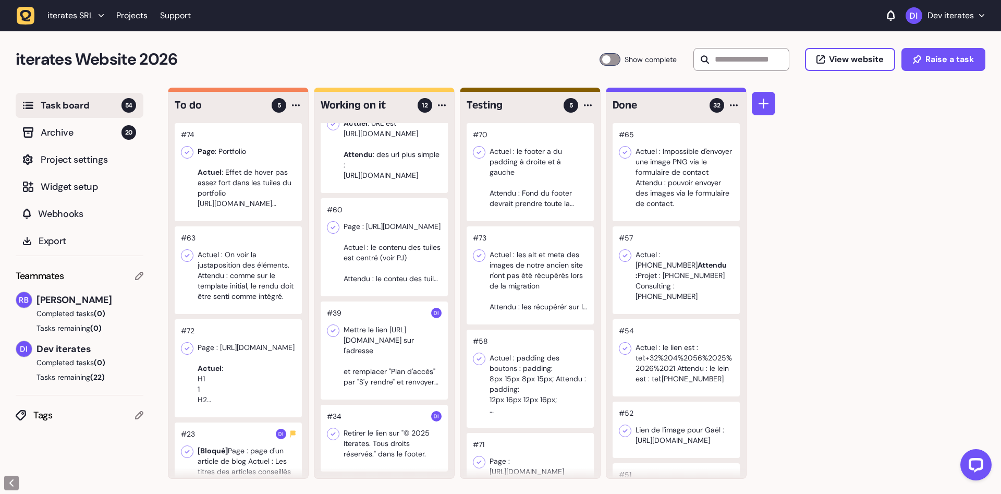
click at [403, 259] on div at bounding box center [384, 247] width 127 height 98
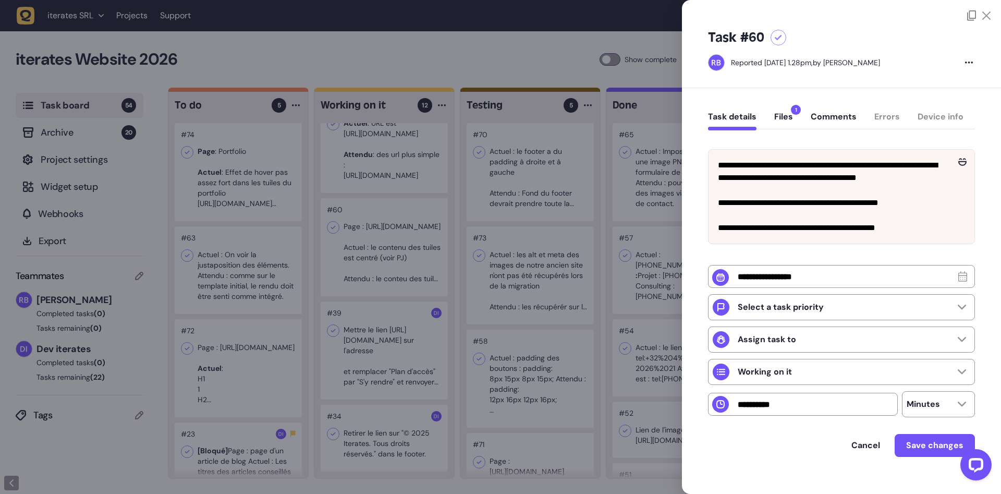
click at [781, 111] on div "Task details Files 1 Comments Errors Device info" at bounding box center [841, 119] width 267 height 31
click at [781, 117] on button "Files 1" at bounding box center [783, 121] width 19 height 19
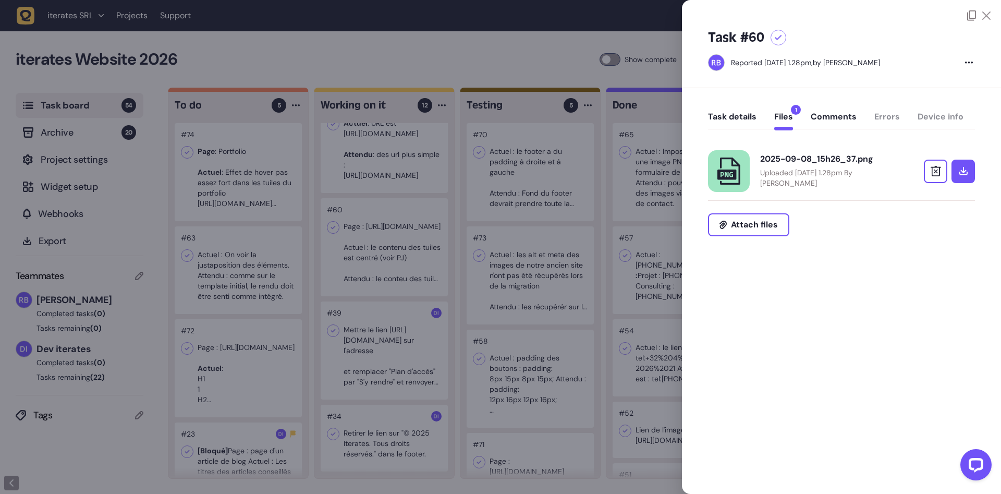
click at [760, 153] on div "2025-09-08_15h26_37.png Uploaded September 08, 2025 at 1.28pm By Rodolphe Balay" at bounding box center [841, 171] width 267 height 42
click at [774, 156] on div "2025-09-08_15h26_37.png" at bounding box center [827, 159] width 135 height 10
click at [440, 248] on div at bounding box center [500, 247] width 1001 height 494
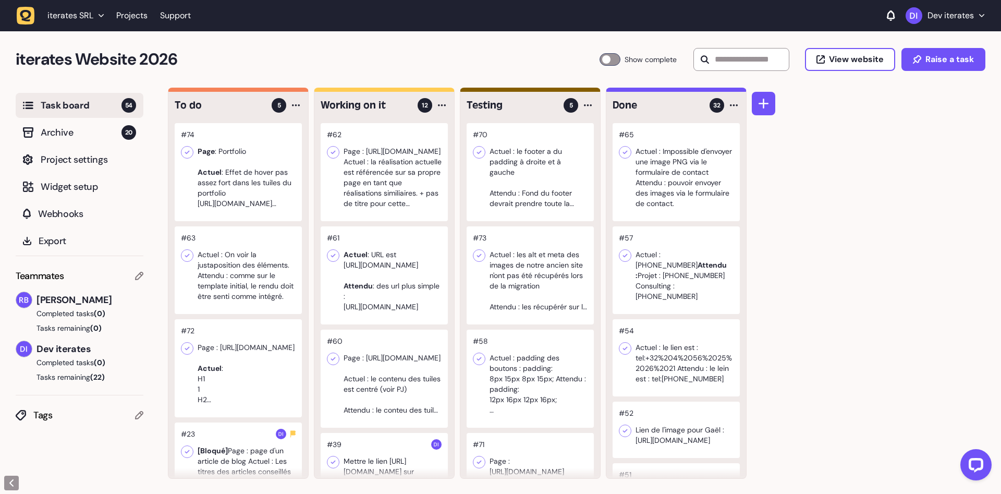
click at [343, 46] on div "iterates Website 2026 Task Board 54 Show complete View website Raise a task" at bounding box center [500, 59] width 1001 height 56
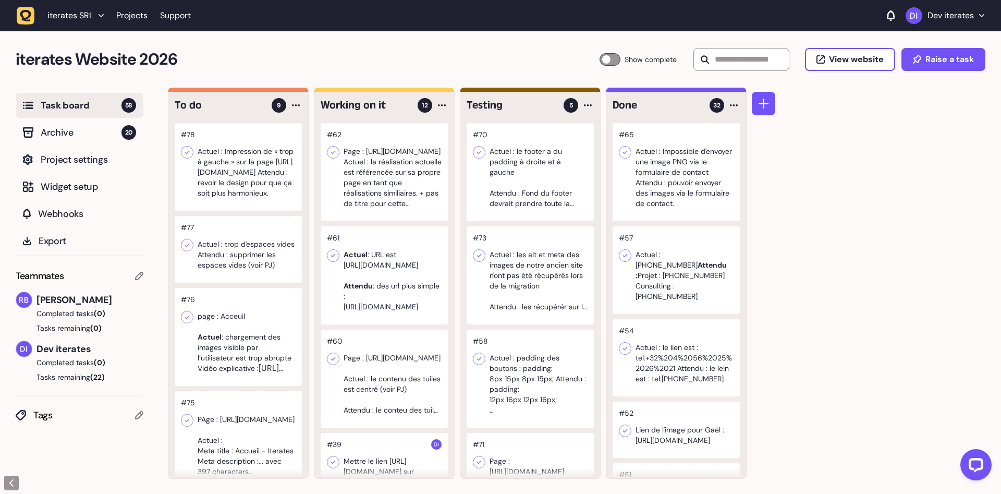
click at [265, 339] on div at bounding box center [238, 337] width 127 height 98
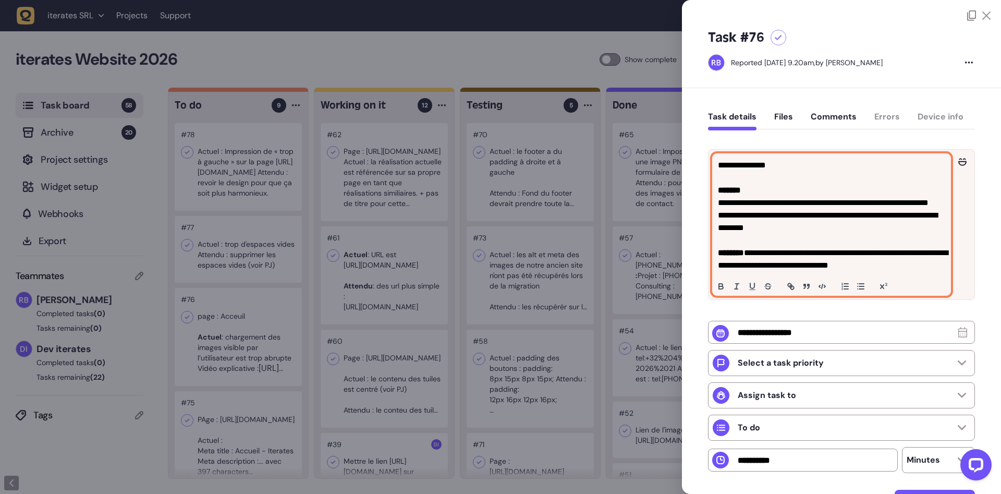
click at [765, 163] on p "**********" at bounding box center [831, 165] width 227 height 13
drag, startPoint x: 791, startPoint y: 214, endPoint x: 816, endPoint y: 228, distance: 28.7
click at [816, 228] on p "**********" at bounding box center [831, 221] width 227 height 25
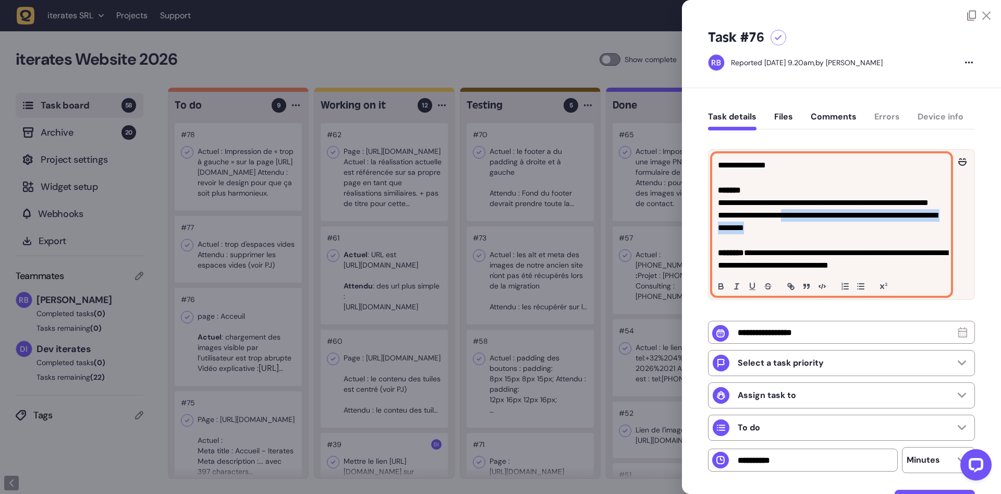
copy span "**********"
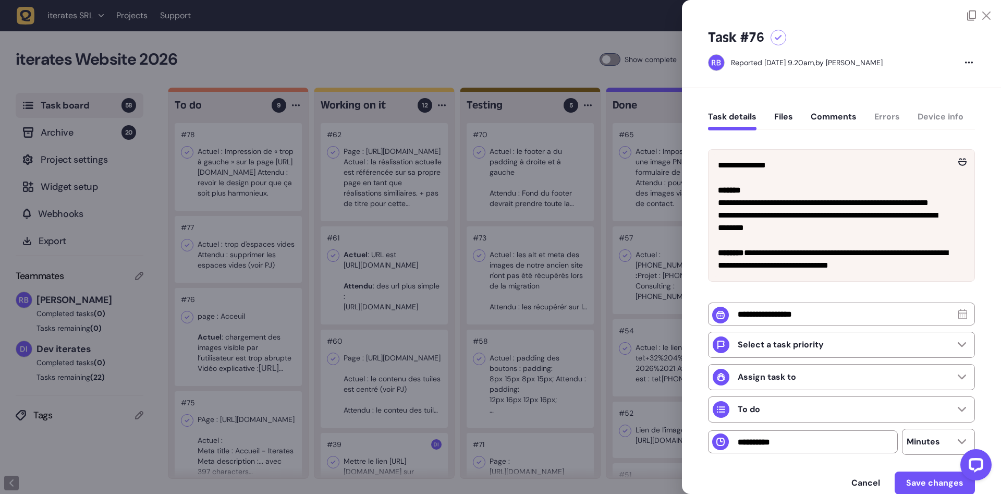
click at [448, 334] on div at bounding box center [500, 247] width 1001 height 494
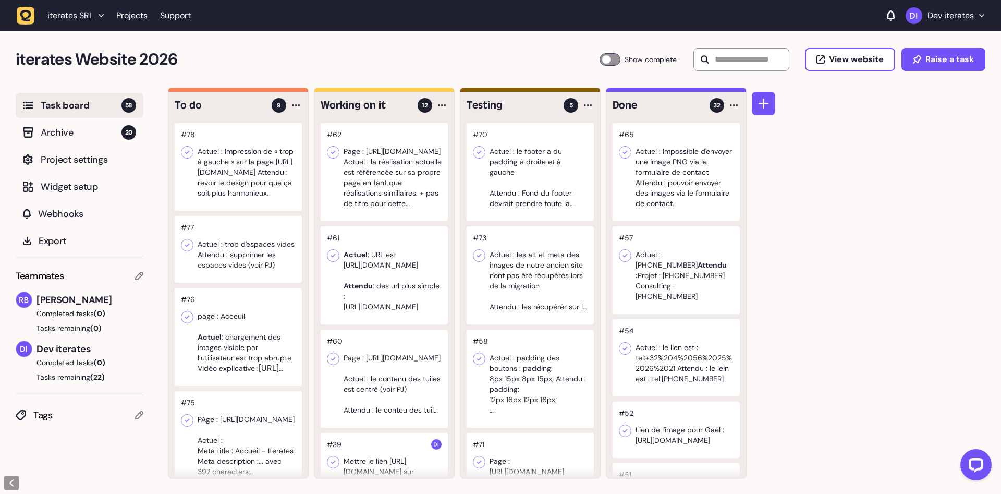
click at [255, 271] on div at bounding box center [238, 249] width 127 height 67
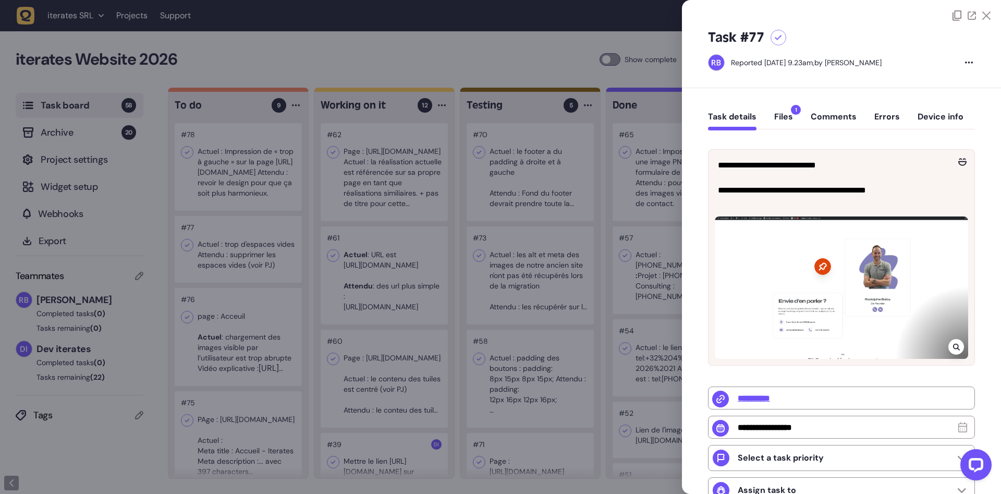
click at [868, 303] on div at bounding box center [840, 287] width 253 height 142
click at [963, 351] on div at bounding box center [840, 287] width 253 height 142
click at [961, 350] on div at bounding box center [956, 347] width 16 height 16
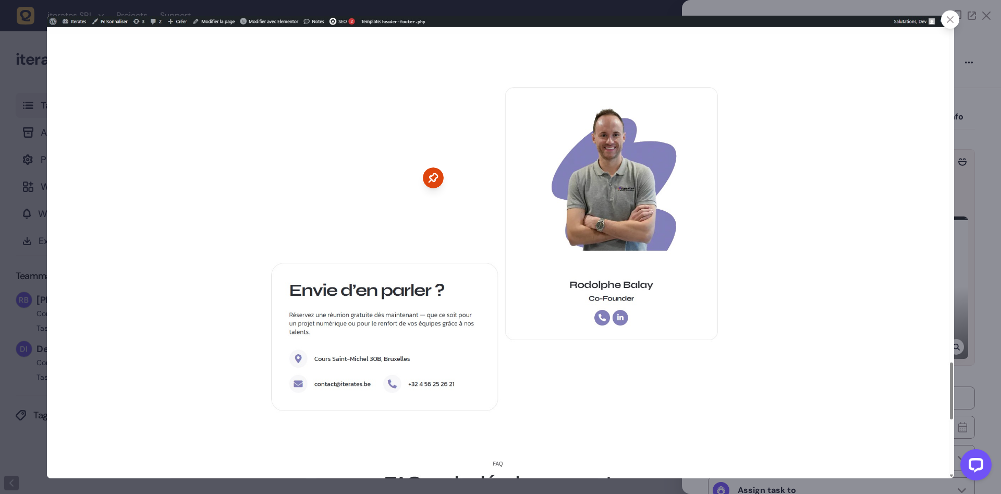
click at [949, 22] on icon at bounding box center [949, 19] width 7 height 7
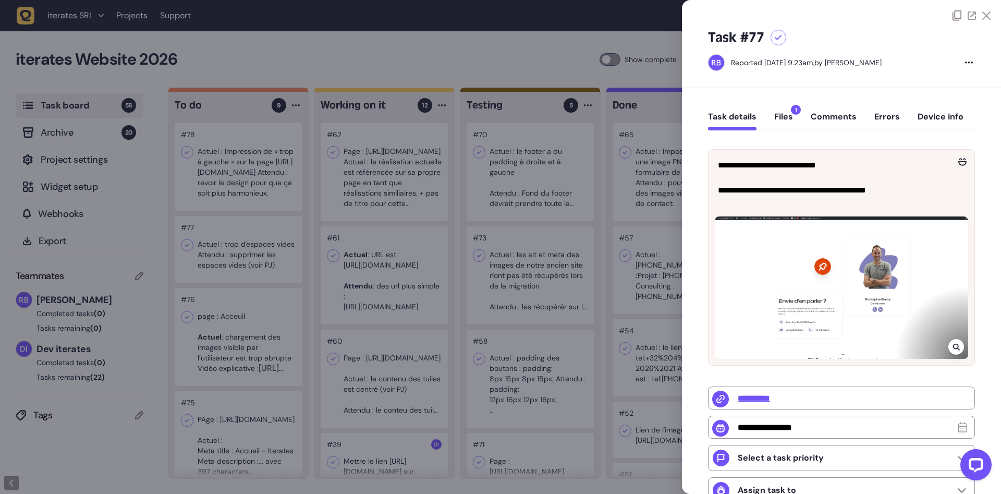
click at [252, 185] on div at bounding box center [500, 247] width 1001 height 494
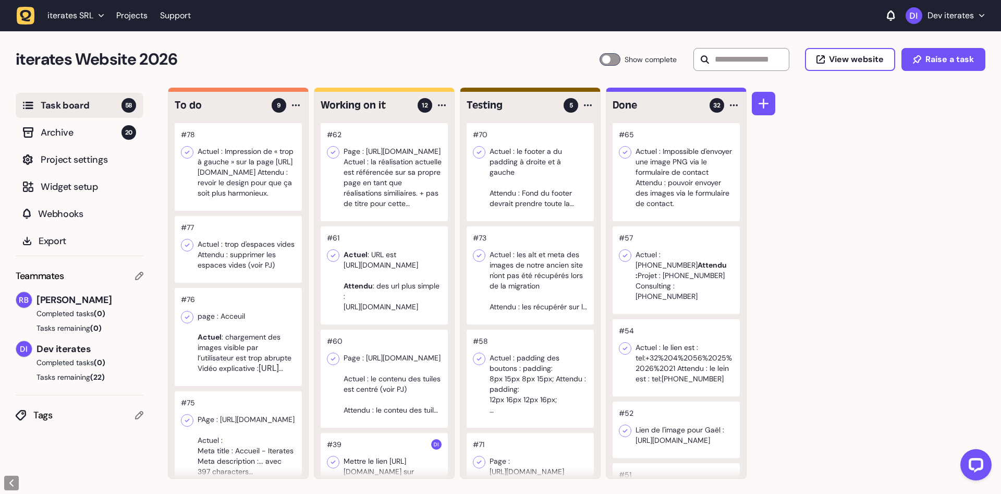
click at [242, 159] on div at bounding box center [238, 167] width 127 height 88
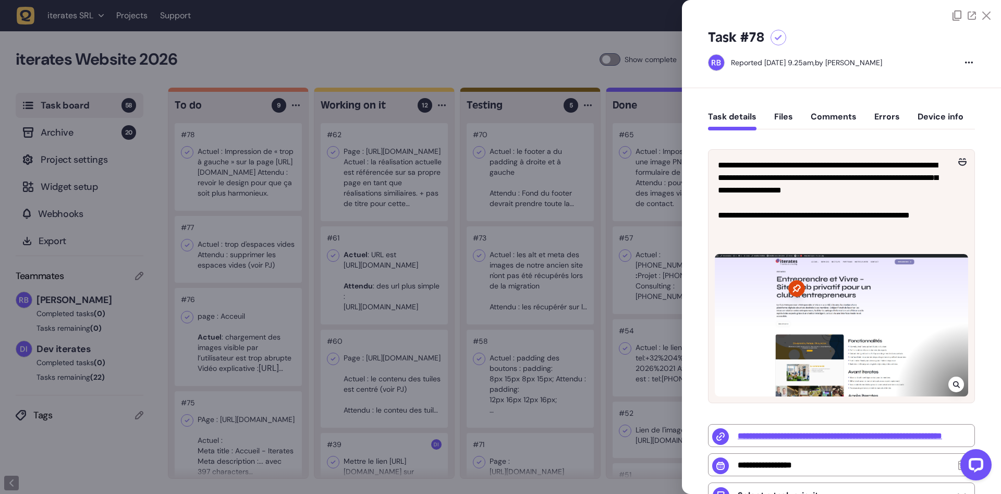
click at [954, 385] on icon at bounding box center [956, 384] width 7 height 8
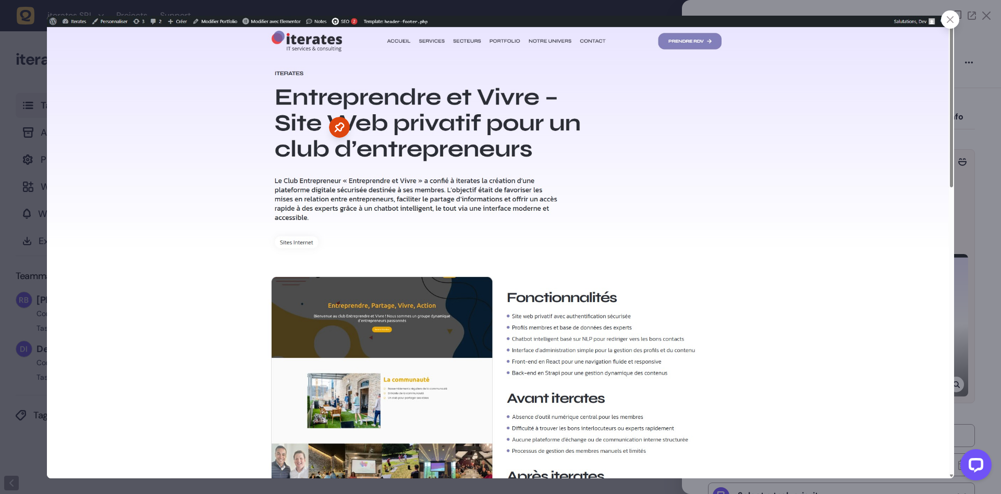
click at [971, 254] on div at bounding box center [500, 247] width 1001 height 494
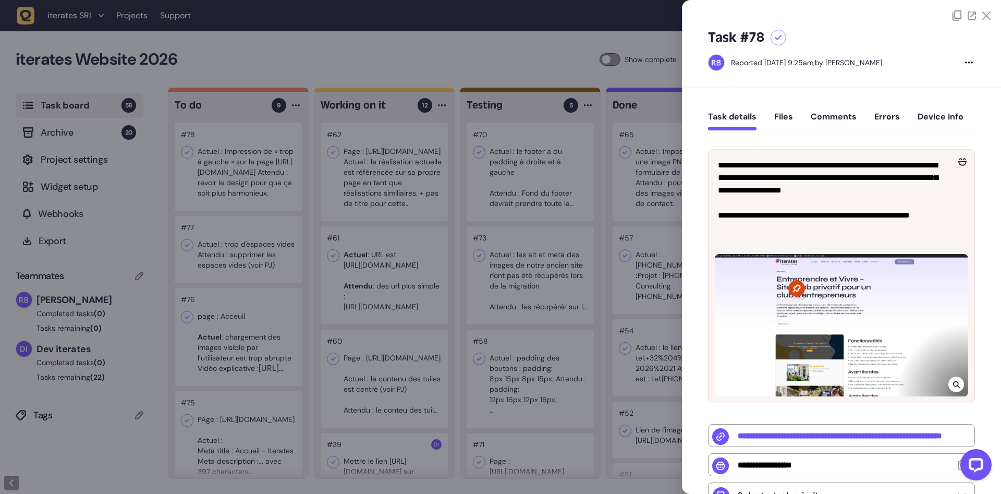
click at [457, 228] on div at bounding box center [500, 247] width 1001 height 494
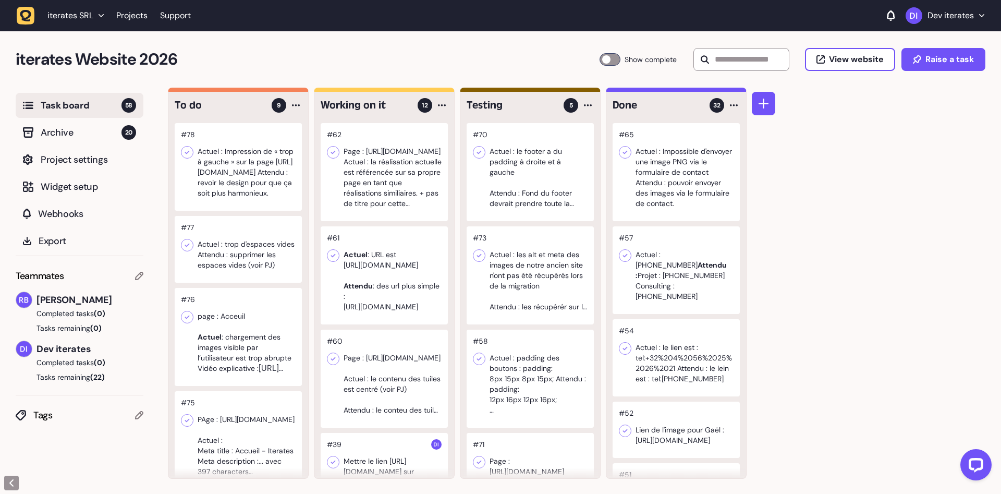
click at [404, 197] on div at bounding box center [384, 172] width 127 height 98
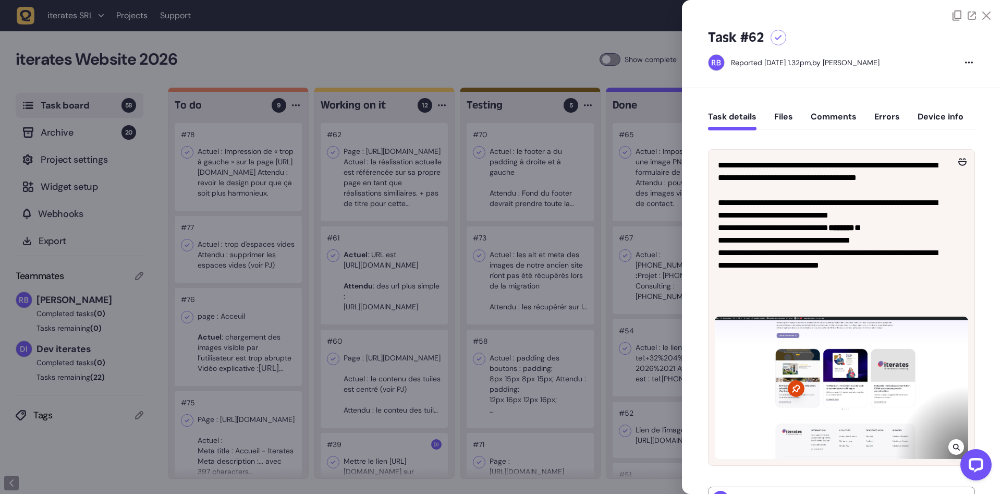
click at [404, 197] on div at bounding box center [500, 247] width 1001 height 494
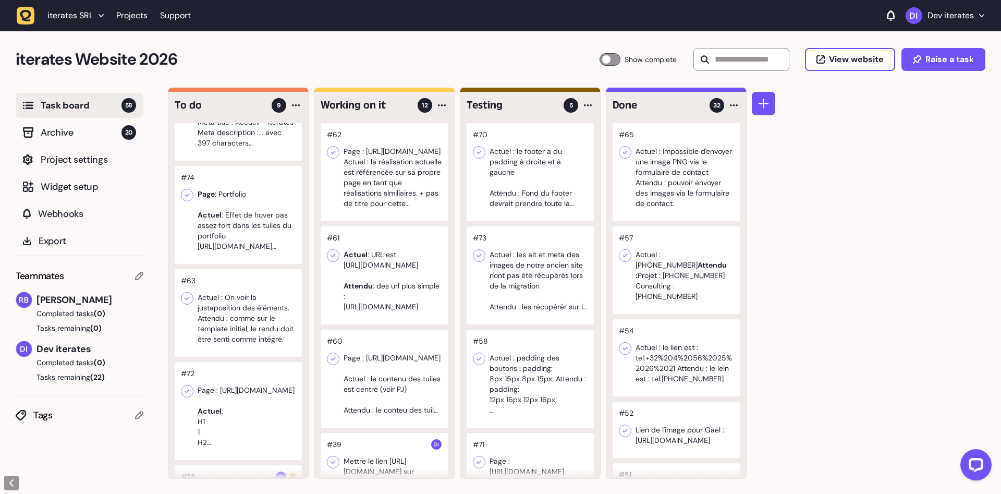
scroll to position [394, 0]
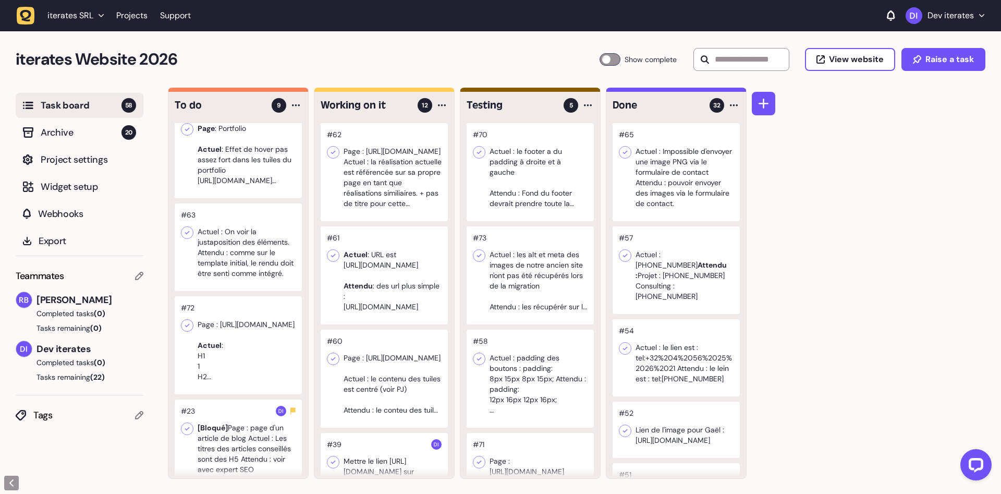
click at [286, 266] on div at bounding box center [238, 247] width 127 height 88
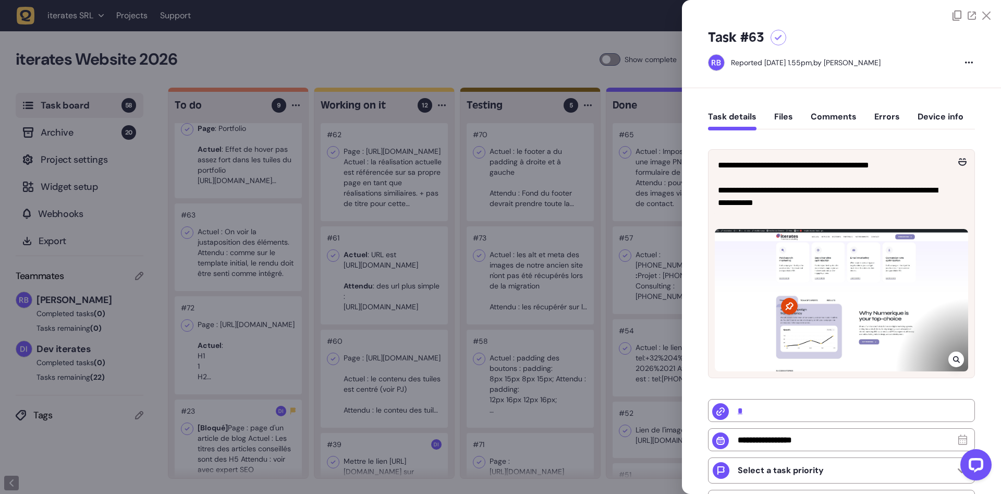
click at [286, 266] on div at bounding box center [500, 247] width 1001 height 494
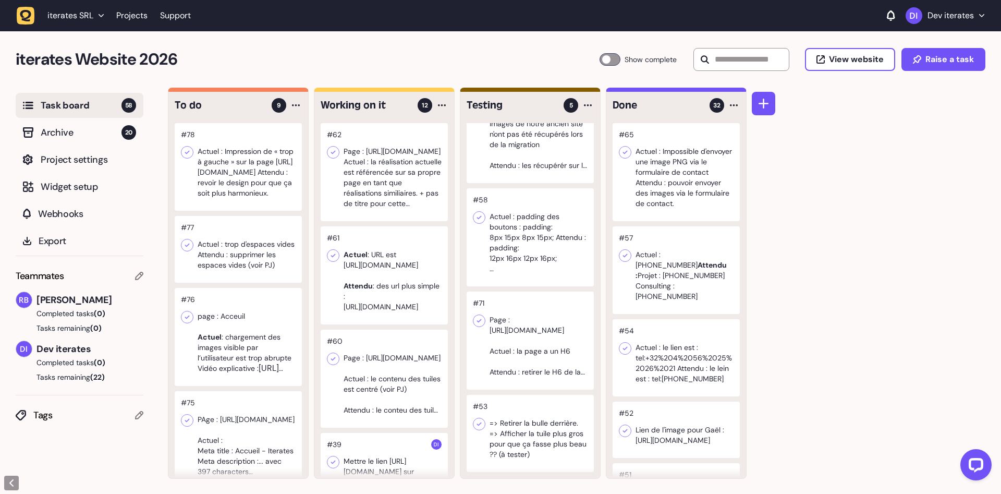
click at [815, 247] on div "To do 9 #78 Actuel : Impression de « trop à gauche » sur la page https://websit…" at bounding box center [584, 291] width 833 height 406
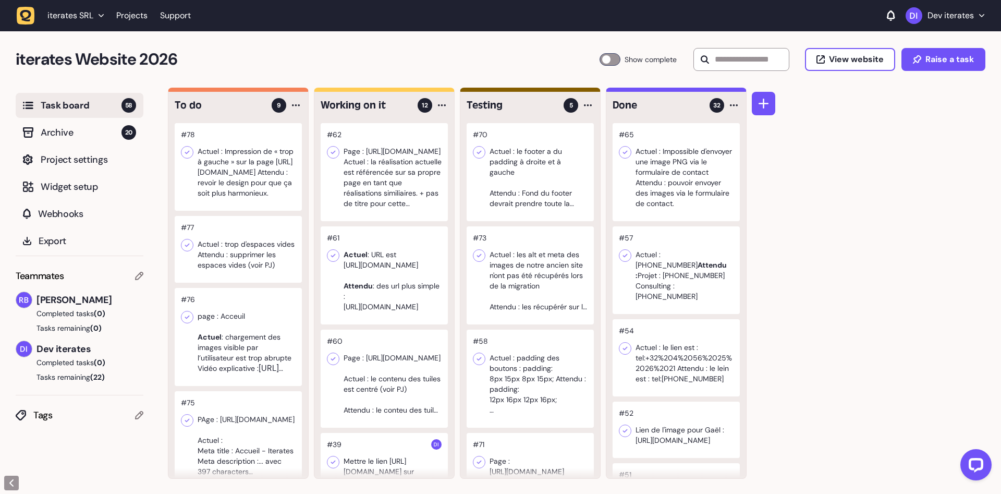
click at [431, 201] on div at bounding box center [384, 172] width 127 height 98
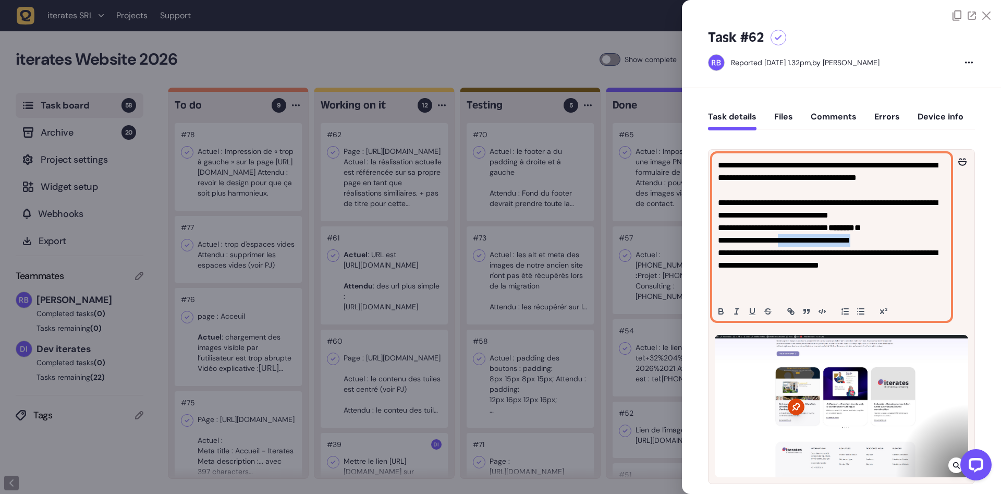
drag, startPoint x: 785, startPoint y: 267, endPoint x: 880, endPoint y: 270, distance: 94.9
click at [880, 270] on p "**********" at bounding box center [831, 228] width 227 height 138
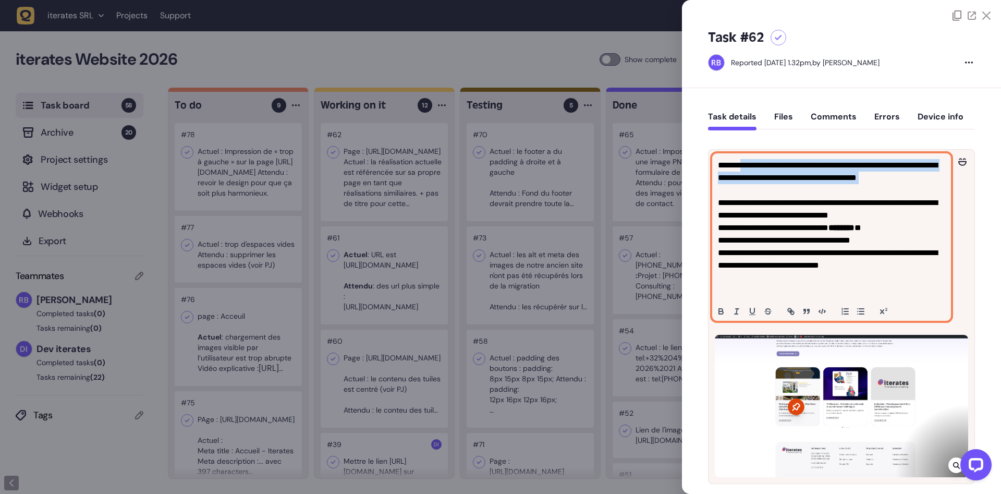
drag, startPoint x: 743, startPoint y: 165, endPoint x: 957, endPoint y: 185, distance: 215.1
click at [950, 185] on div "**********" at bounding box center [831, 237] width 238 height 166
copy p "**********"
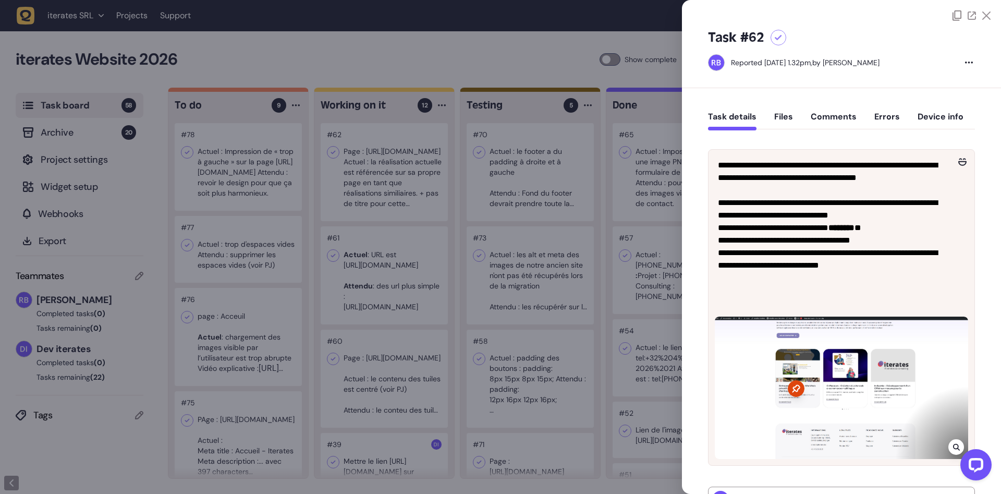
click at [521, 209] on div at bounding box center [500, 247] width 1001 height 494
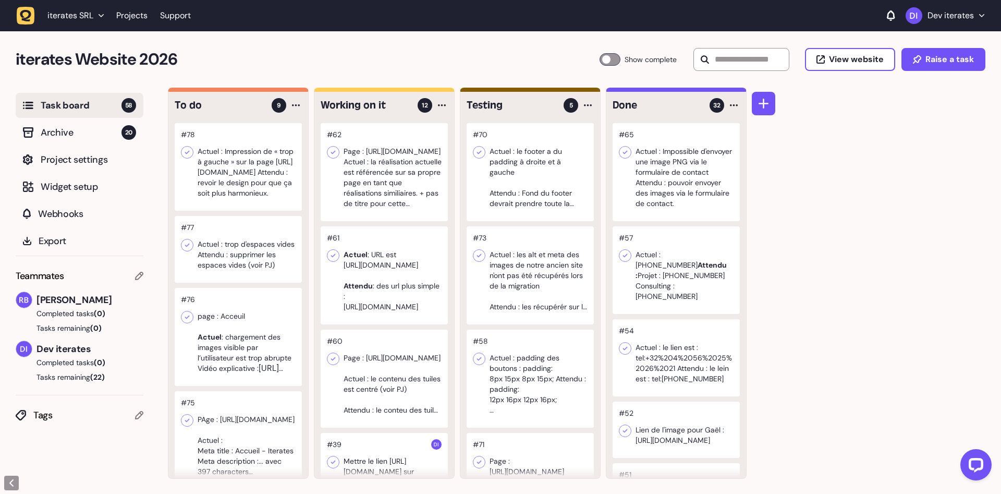
click at [372, 23] on div "iterates SRL Projects Support Dev iterates" at bounding box center [500, 15] width 967 height 19
click at [384, 50] on h2 "iterates Website 2026" at bounding box center [308, 59] width 584 height 25
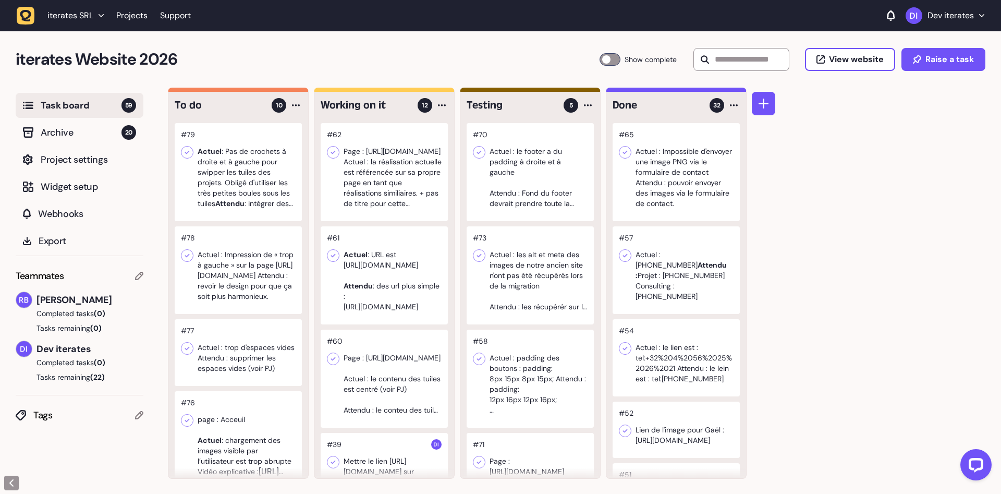
click at [243, 204] on div at bounding box center [238, 172] width 127 height 98
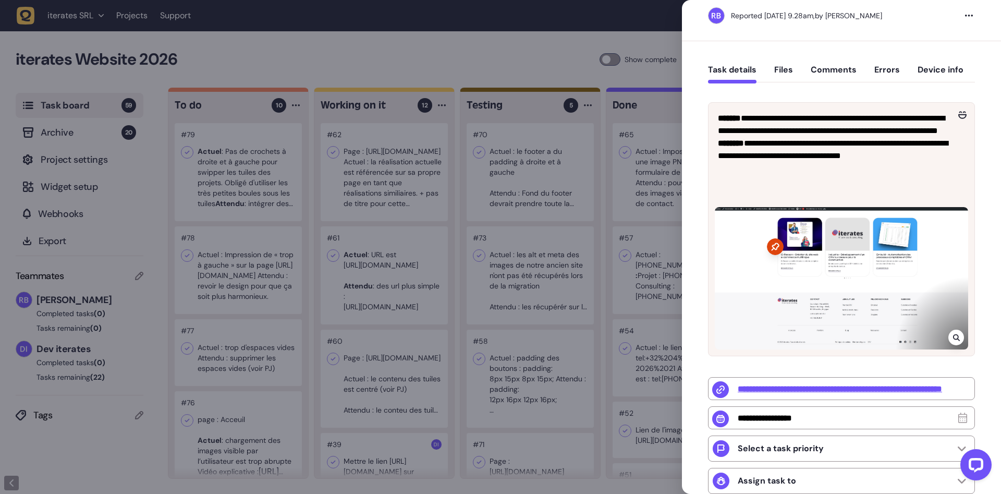
scroll to position [66, 0]
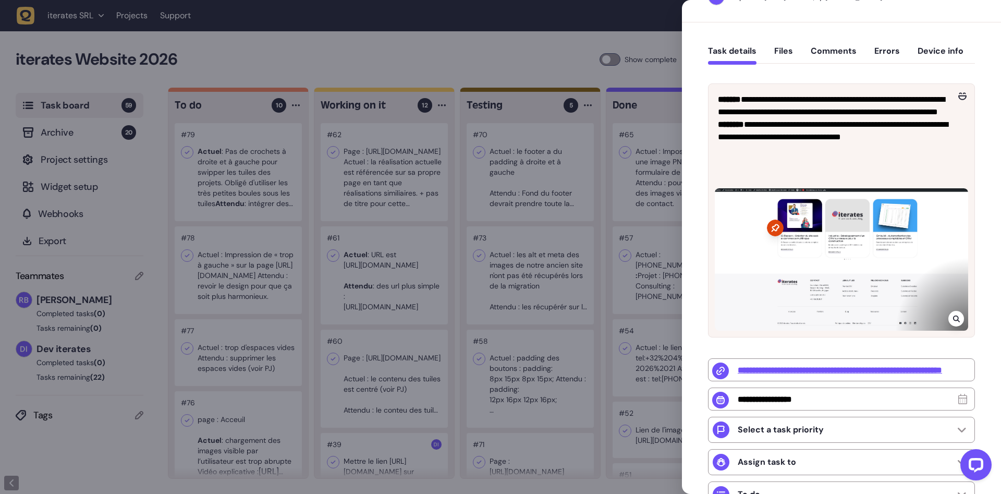
click at [847, 241] on div at bounding box center [840, 259] width 253 height 142
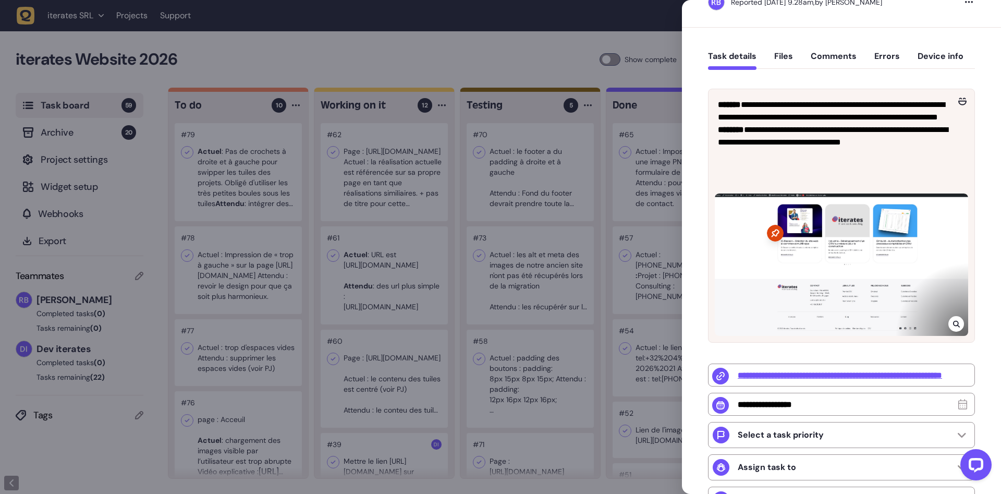
scroll to position [131, 0]
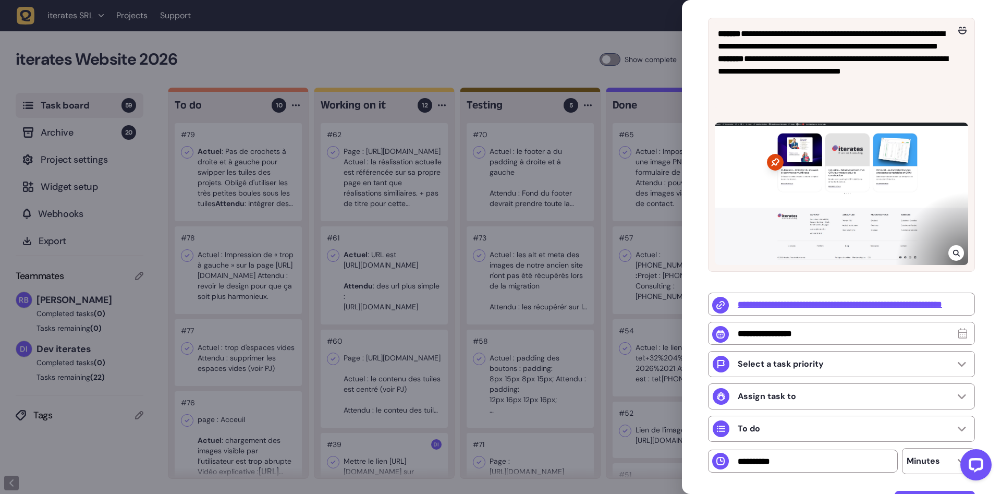
click at [427, 68] on div at bounding box center [500, 247] width 1001 height 494
